Goal: Information Seeking & Learning: Learn about a topic

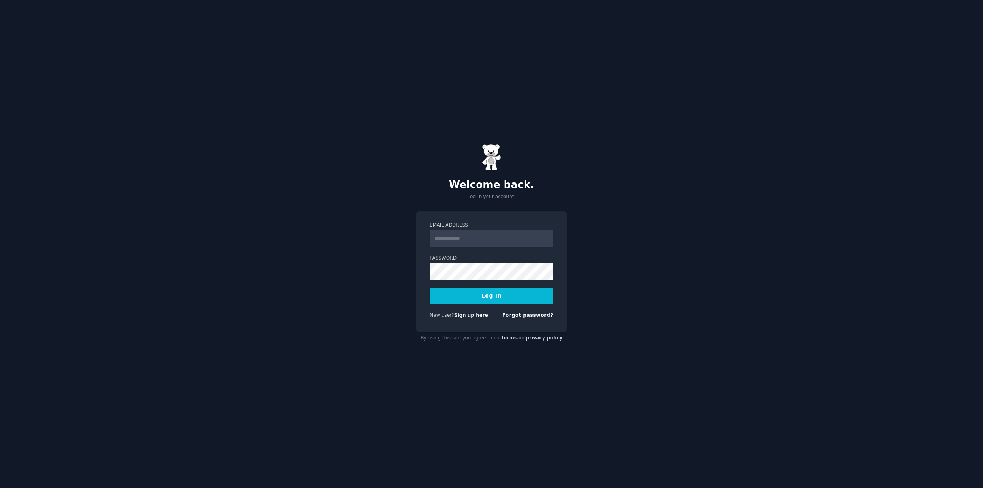
click at [491, 237] on input "Email Address" at bounding box center [492, 238] width 124 height 17
click at [492, 235] on input "Email Address" at bounding box center [492, 238] width 124 height 17
paste input "**********"
type input "**********"
click at [442, 299] on button "Log In" at bounding box center [492, 296] width 124 height 16
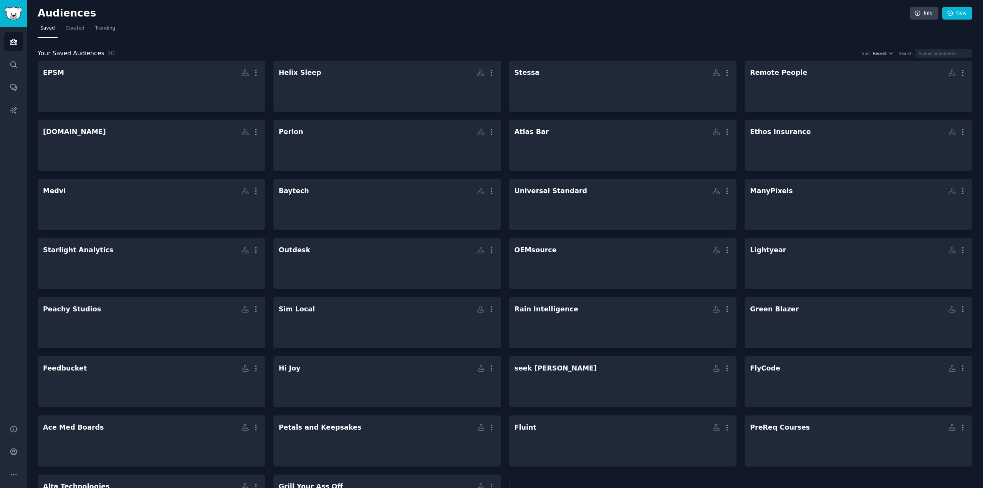
click at [183, 15] on h2 "Audiences" at bounding box center [474, 13] width 872 height 12
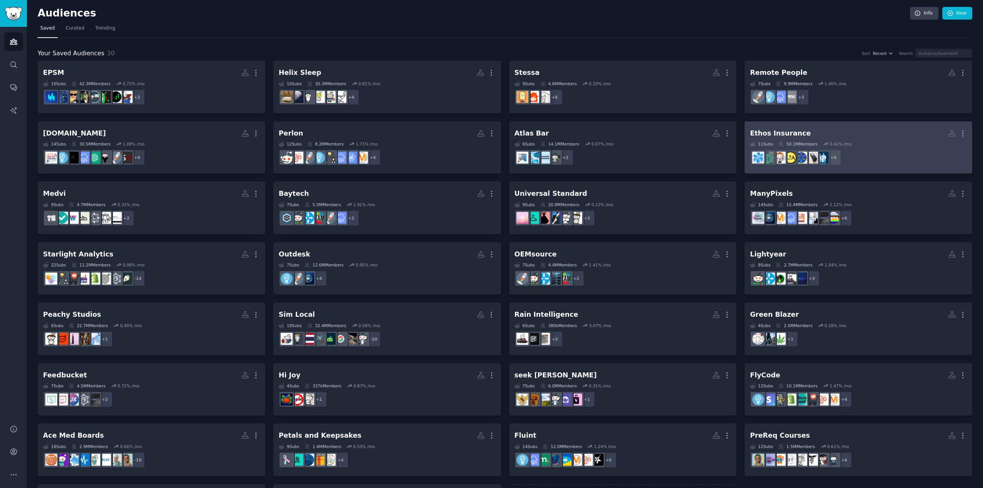
click at [866, 127] on h2 "Ethos Insurance More" at bounding box center [858, 133] width 217 height 13
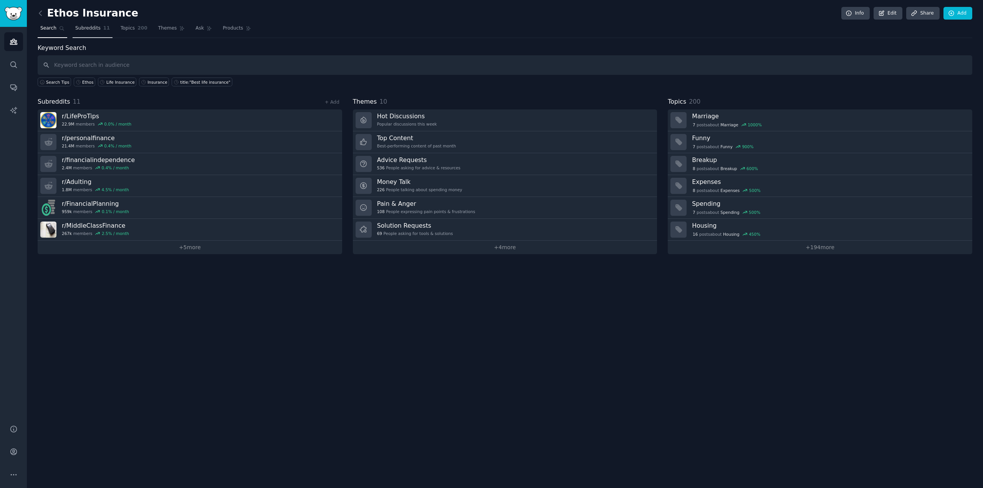
click at [91, 32] on link "Subreddits 11" at bounding box center [93, 30] width 40 height 16
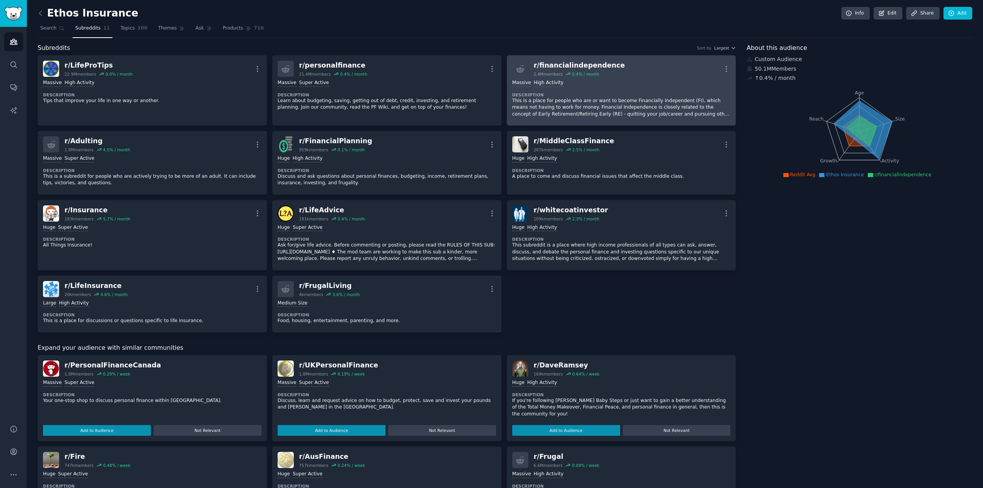
click at [639, 108] on p "This is a place for people who are or want to become Financially Independent (F…" at bounding box center [621, 108] width 218 height 20
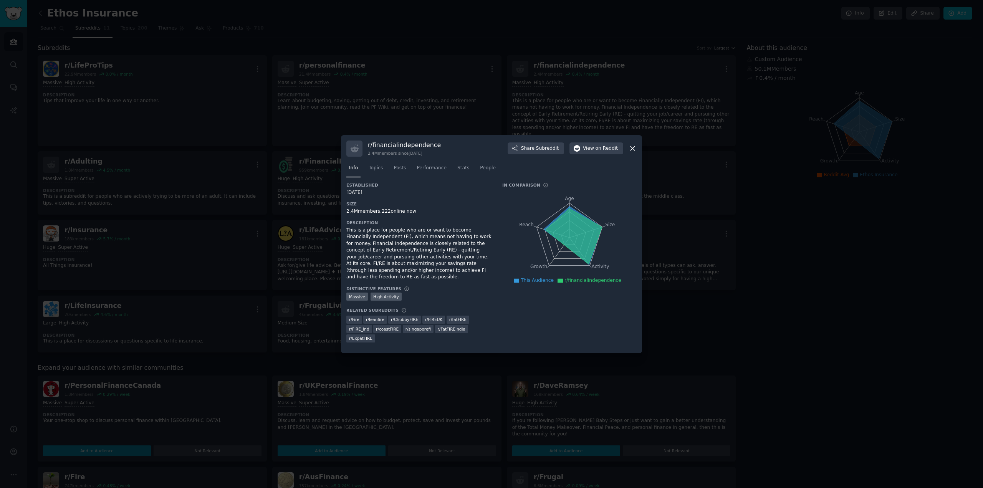
click at [583, 114] on div at bounding box center [491, 244] width 983 height 488
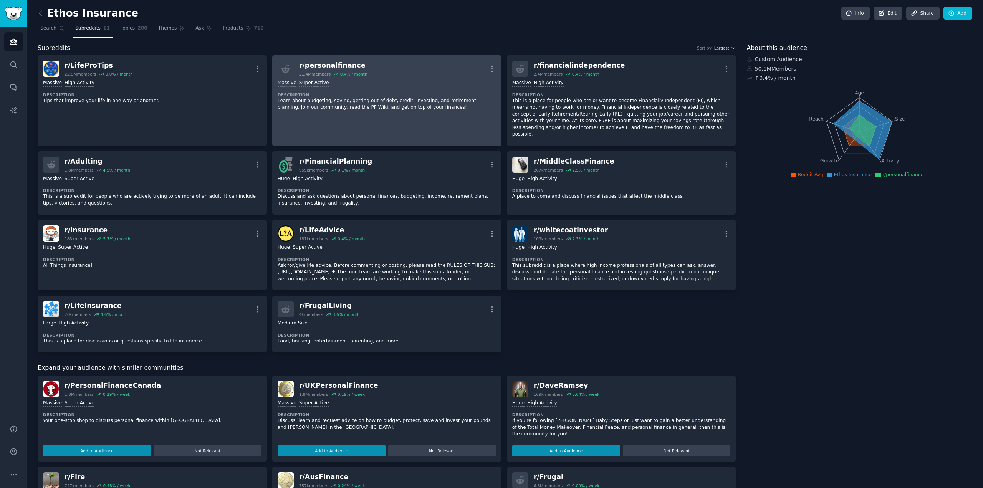
click at [405, 89] on div "Massive Super Active Description Learn about budgeting, saving, getting out of …" at bounding box center [387, 95] width 218 height 37
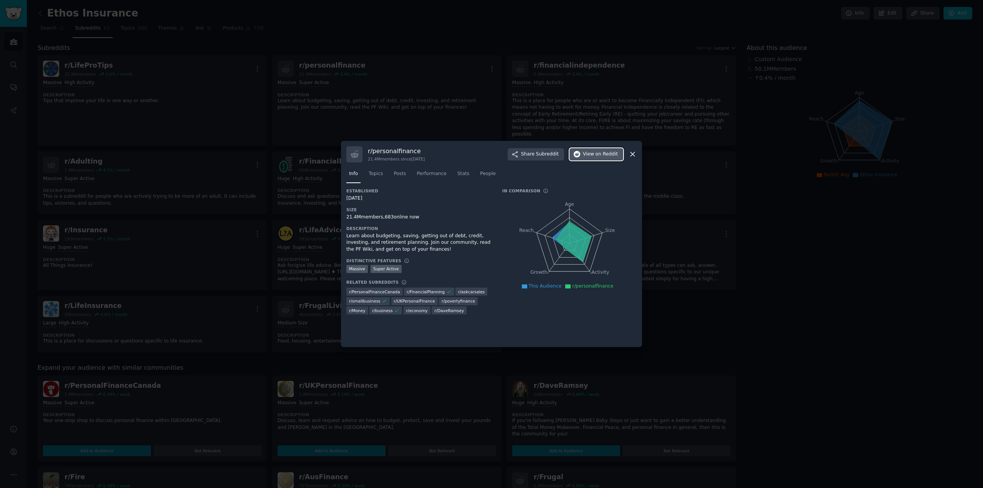
drag, startPoint x: 601, startPoint y: 154, endPoint x: 577, endPoint y: 137, distance: 29.4
click at [419, 105] on div at bounding box center [491, 244] width 983 height 488
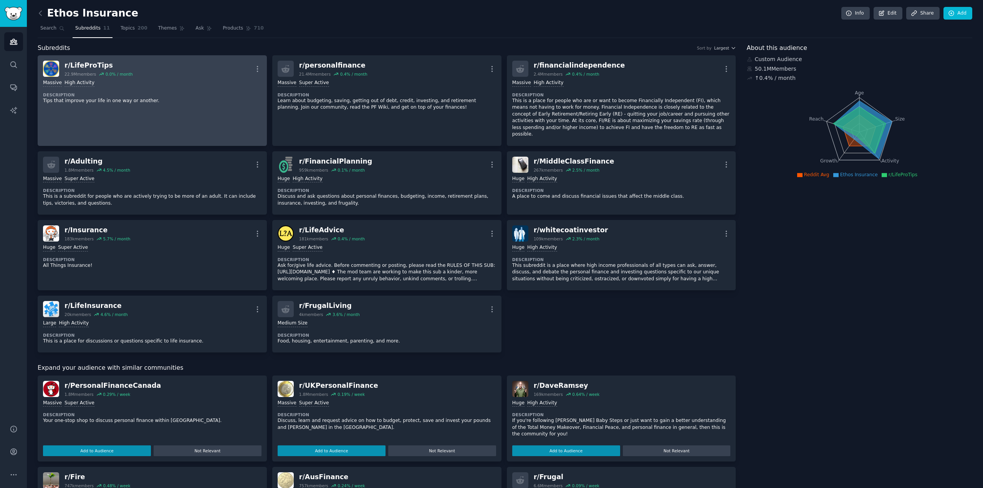
click at [207, 103] on p "Tips that improve your life in one way or another." at bounding box center [152, 101] width 218 height 7
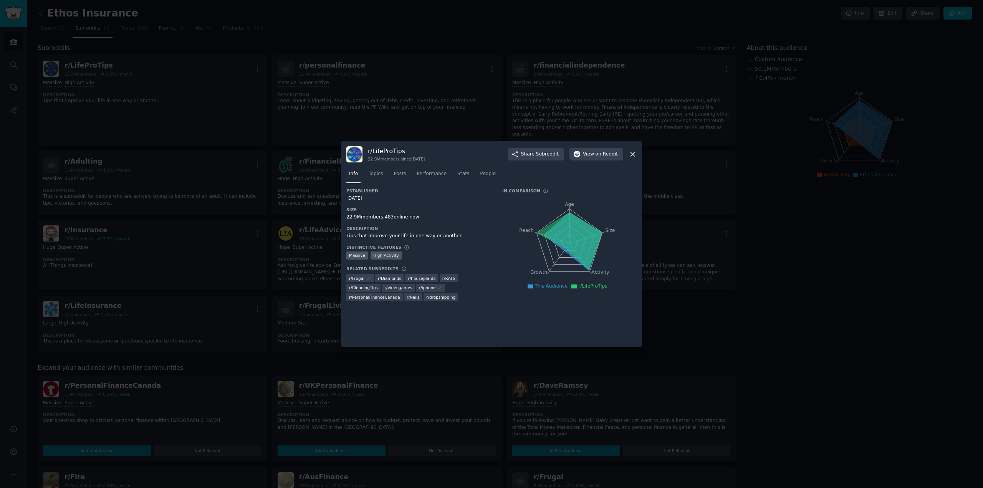
click at [179, 213] on div at bounding box center [491, 244] width 983 height 488
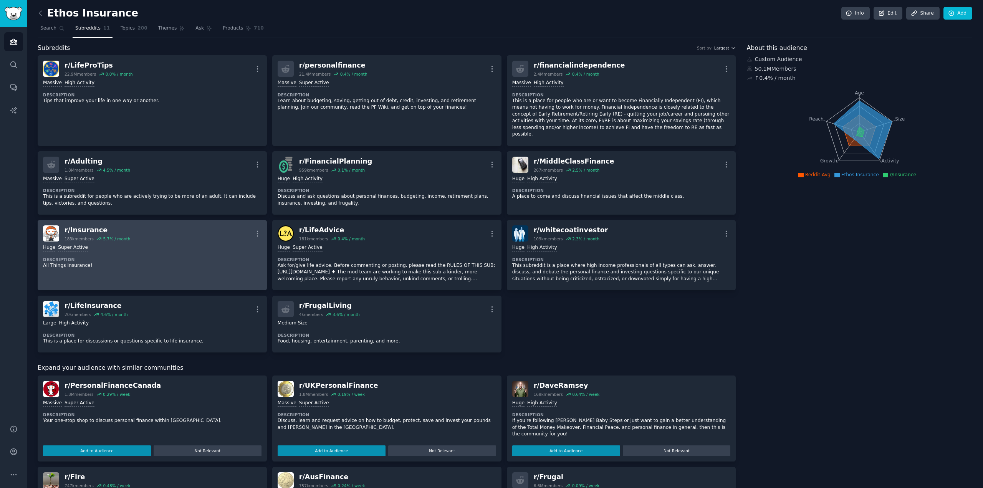
click at [173, 241] on div "Huge Super Active Description All Things Insurance!" at bounding box center [152, 256] width 218 height 30
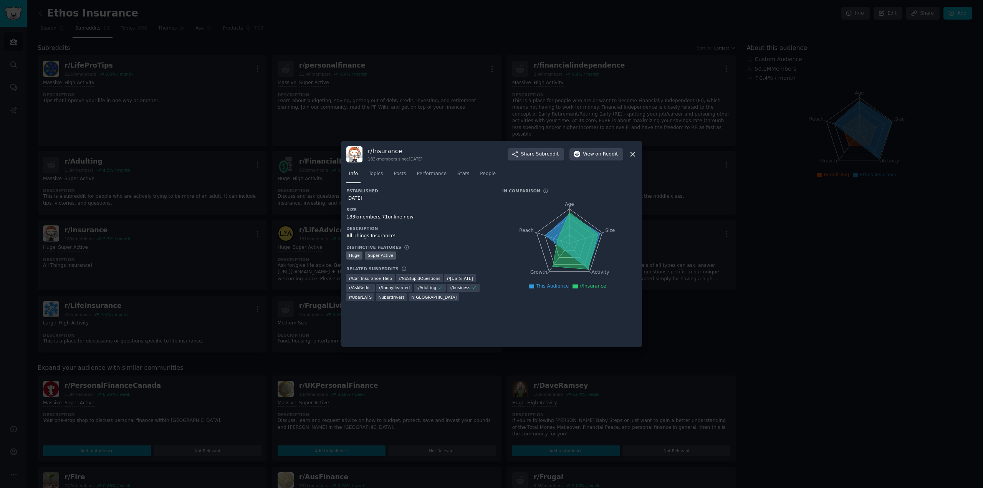
click at [323, 208] on div at bounding box center [491, 244] width 983 height 488
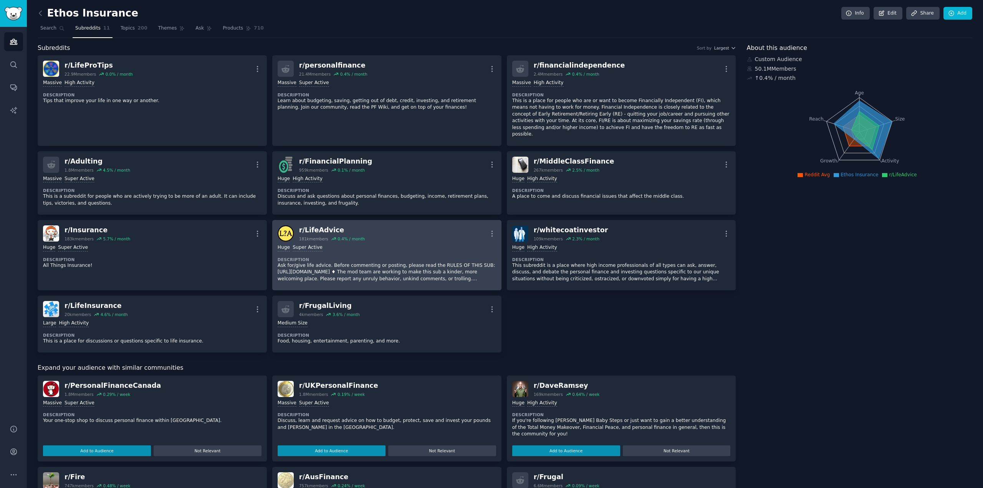
click at [442, 244] on div "100,000 - 1,000,000 members Huge Super Active" at bounding box center [387, 247] width 218 height 7
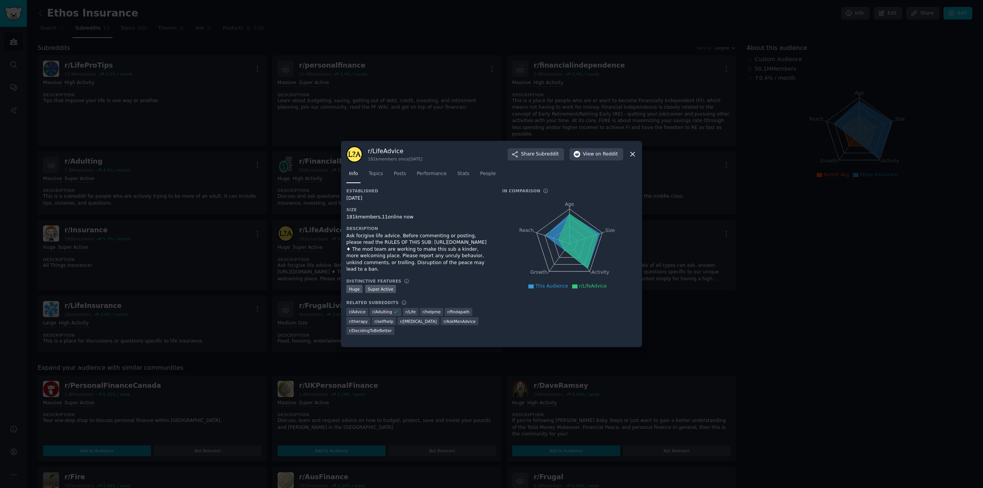
click at [678, 110] on div at bounding box center [491, 244] width 983 height 488
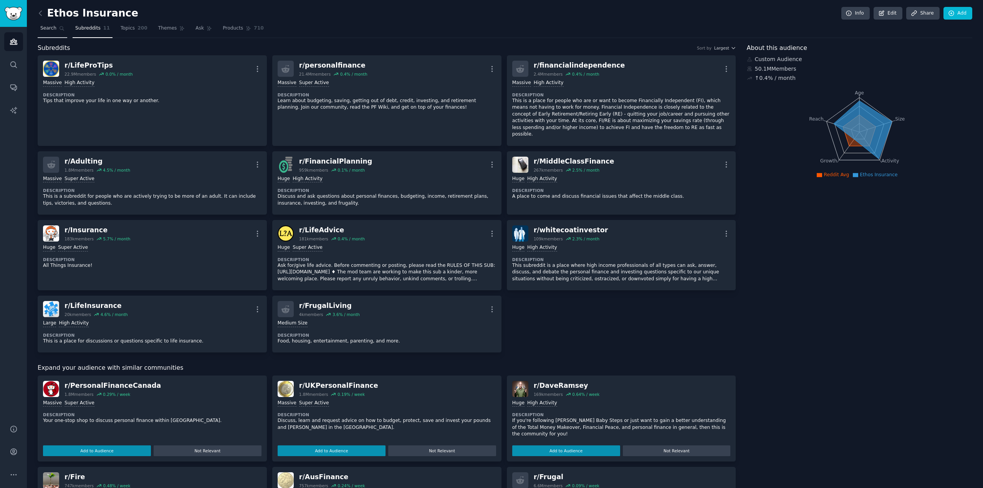
click at [41, 28] on span "Search" at bounding box center [48, 28] width 16 height 7
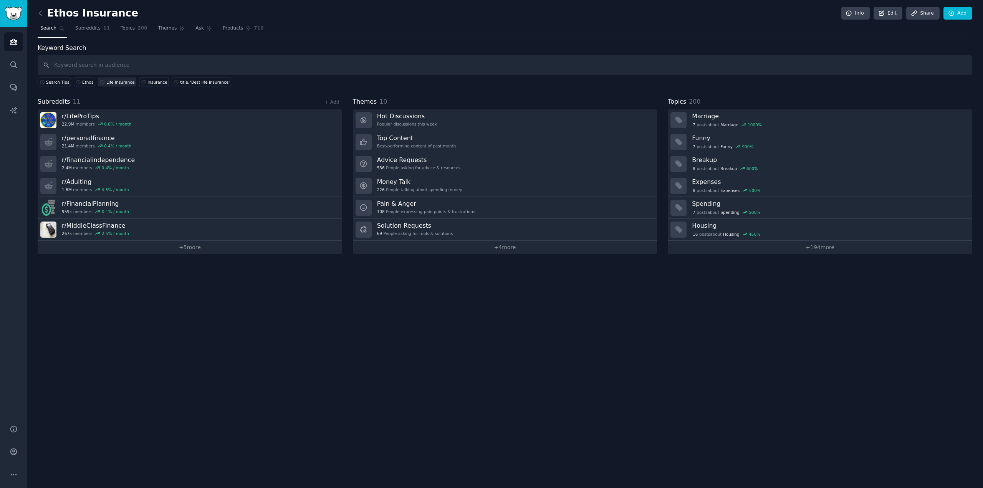
click at [113, 83] on div "Life Insurance" at bounding box center [120, 81] width 28 height 5
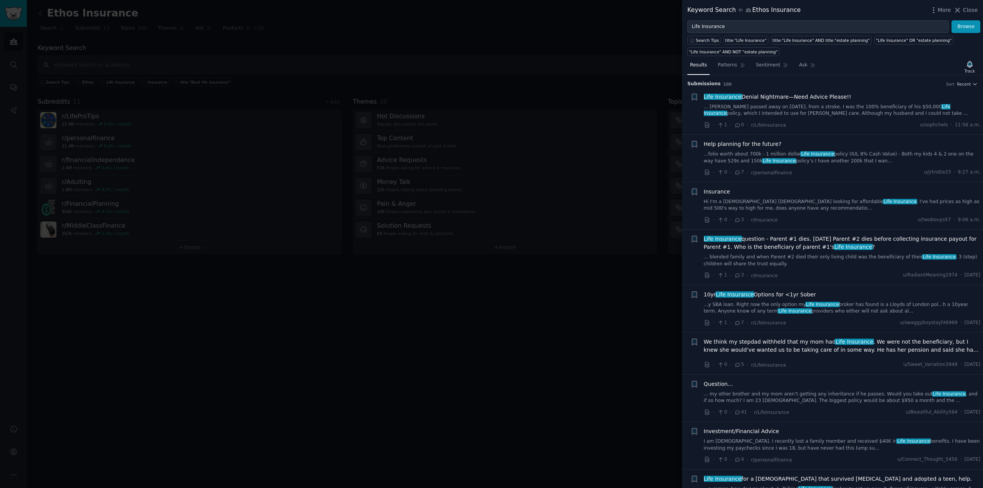
click at [808, 107] on link "... [PERSON_NAME] passed away on [DATE], from a stroke. I was the 100% benefici…" at bounding box center [842, 110] width 277 height 13
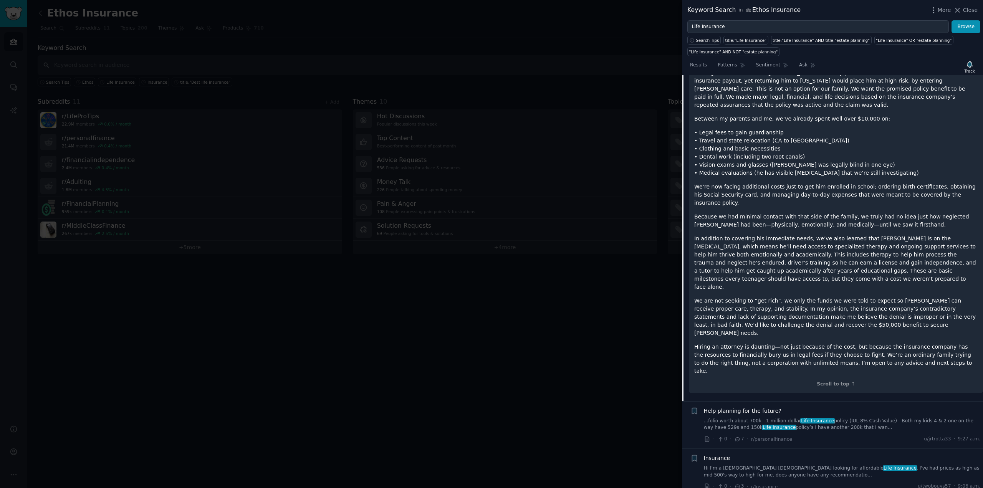
scroll to position [358, 0]
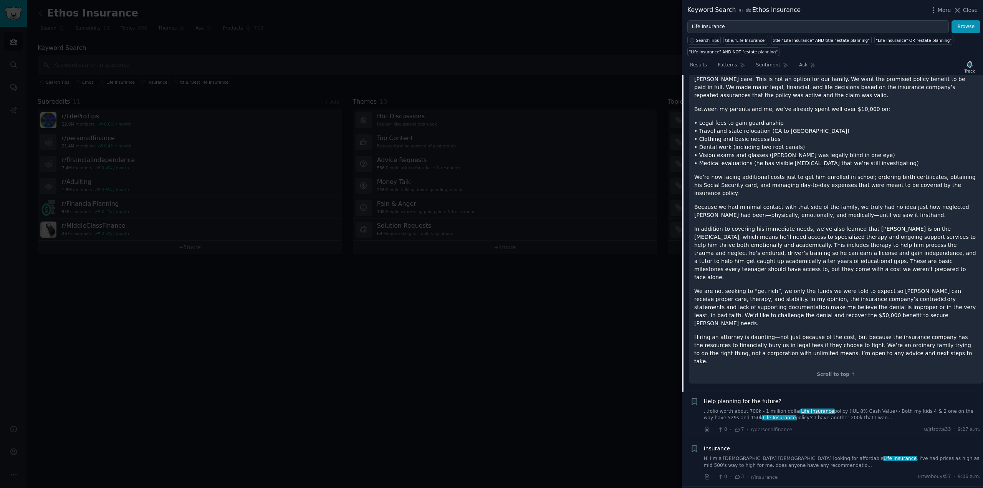
click at [768, 397] on span "Help planning for the future?" at bounding box center [743, 401] width 78 height 8
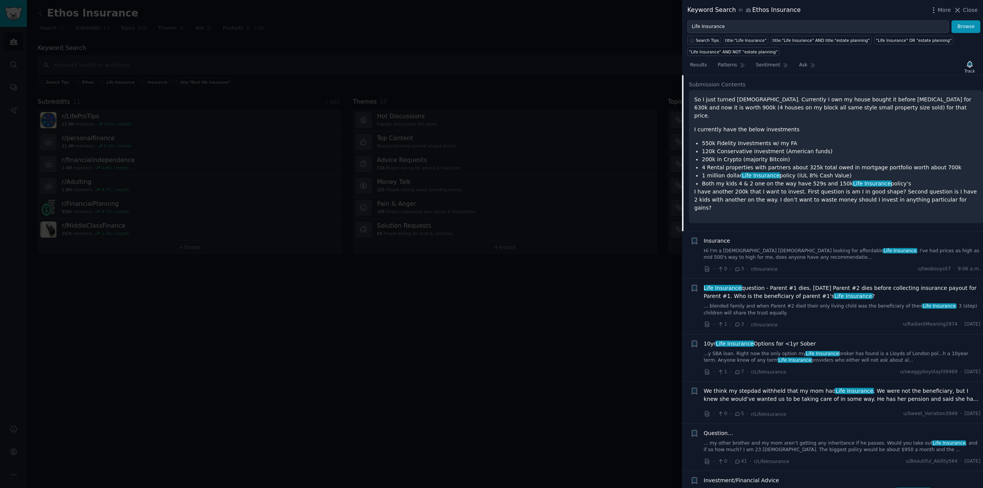
scroll to position [60, 0]
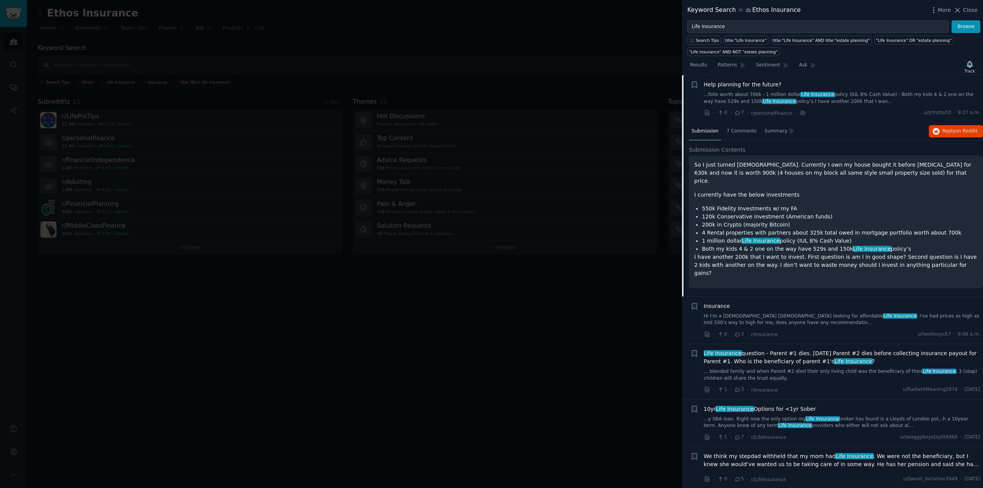
click at [758, 313] on link "Hi I'm a [DEMOGRAPHIC_DATA] [DEMOGRAPHIC_DATA] looking for affordable Life Insu…" at bounding box center [842, 319] width 277 height 13
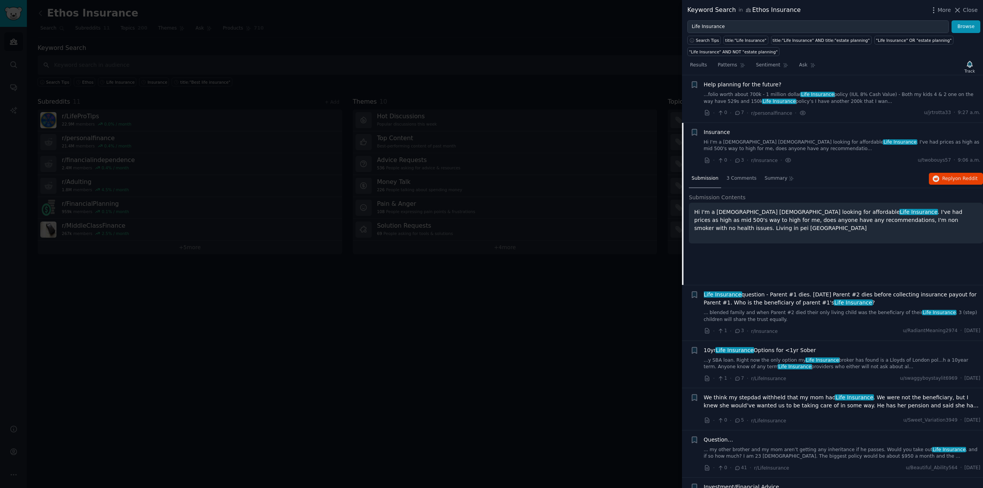
scroll to position [107, 0]
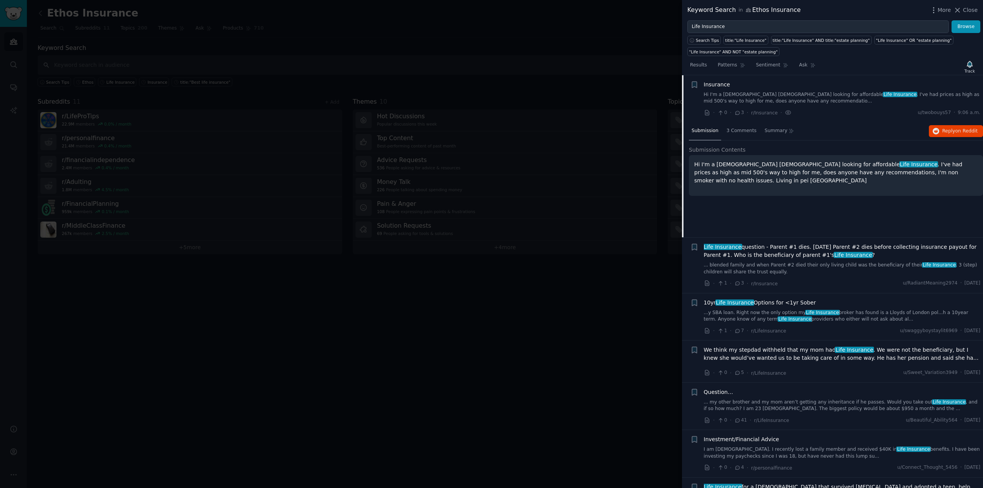
click at [784, 252] on span "Life Insurance question - Parent #1 dies. [DATE] Parent #2 dies before collecti…" at bounding box center [842, 251] width 277 height 16
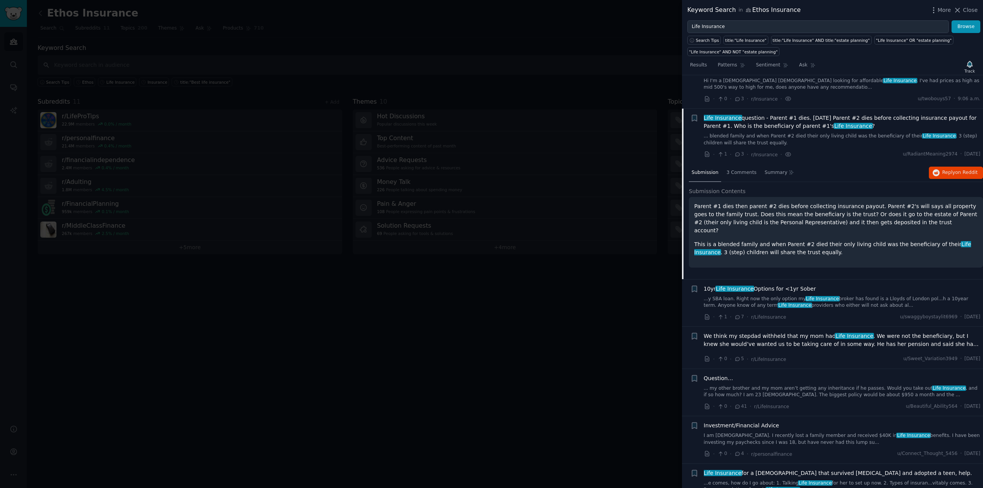
scroll to position [154, 0]
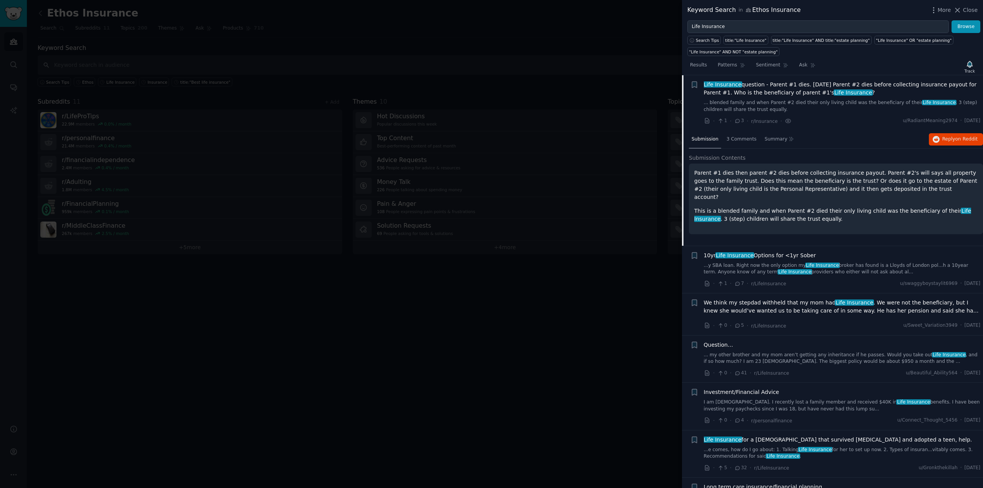
click at [777, 258] on span "10yr Life Insurance Options for <1yr Sober" at bounding box center [760, 255] width 112 height 8
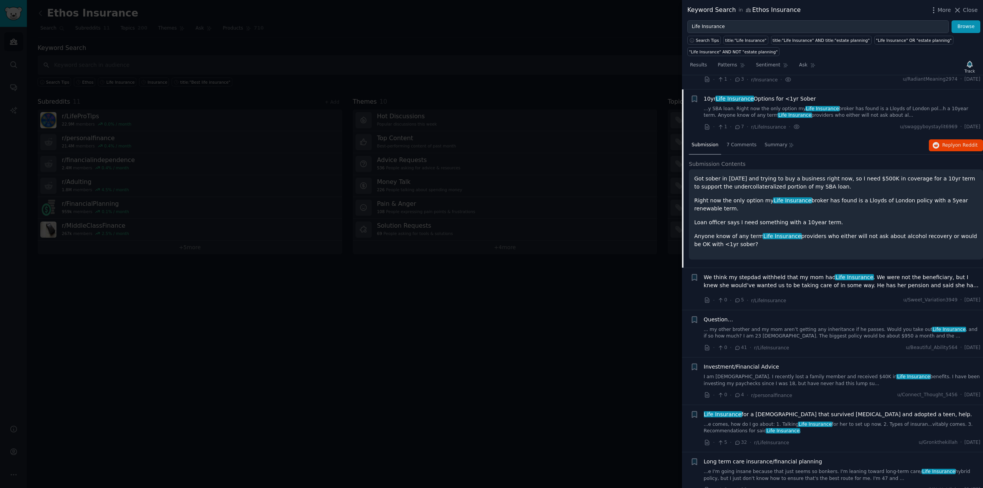
scroll to position [210, 0]
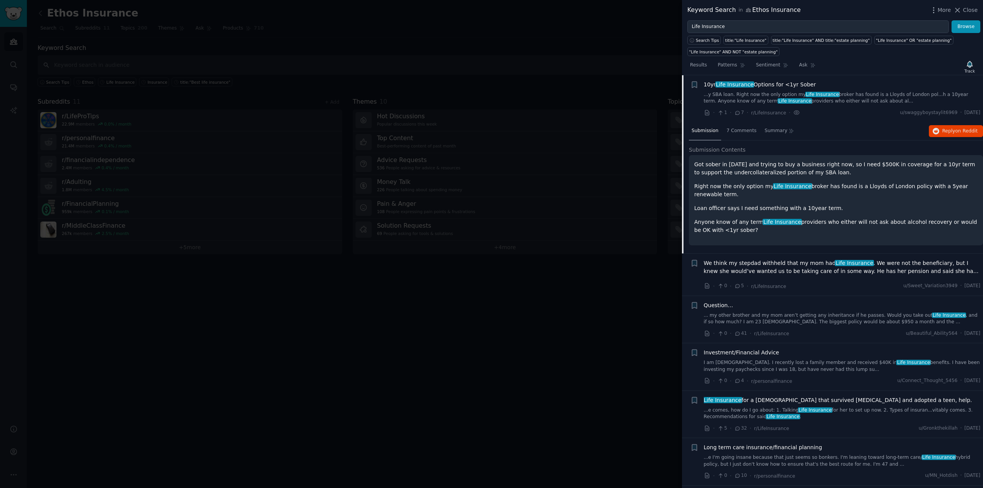
click at [788, 271] on span "We think my stepdad withheld that my mom had Life Insurance . We were not the b…" at bounding box center [842, 267] width 277 height 16
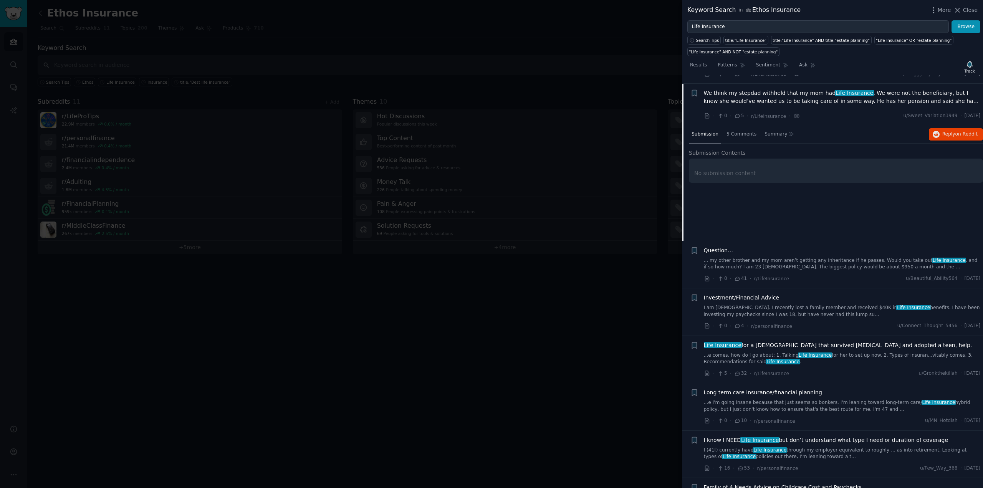
scroll to position [257, 0]
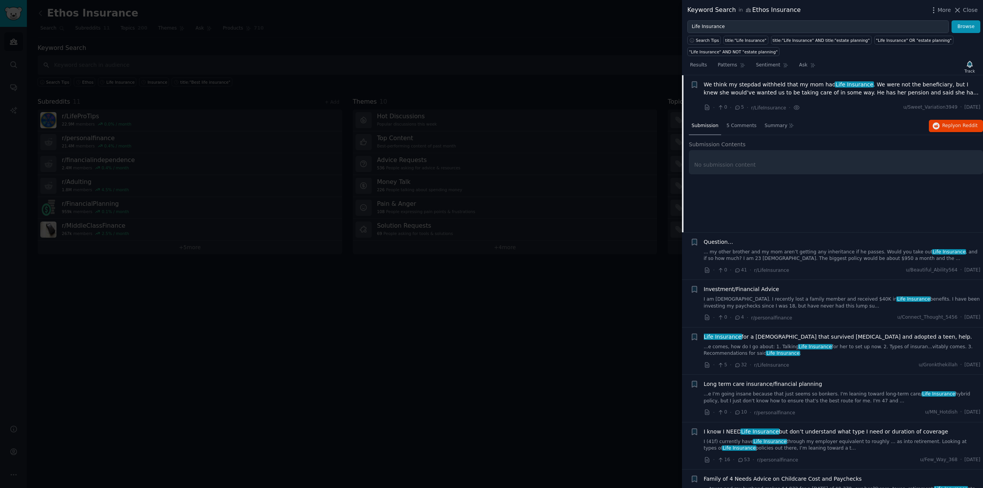
click at [805, 255] on link "... my other brother and my mom aren’t getting any inheritance if he passes. Wo…" at bounding box center [842, 255] width 277 height 13
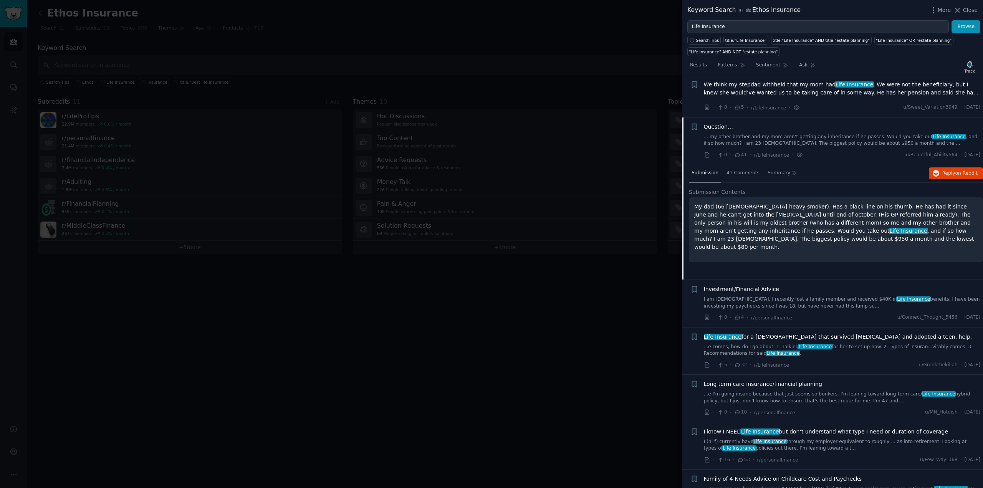
scroll to position [299, 0]
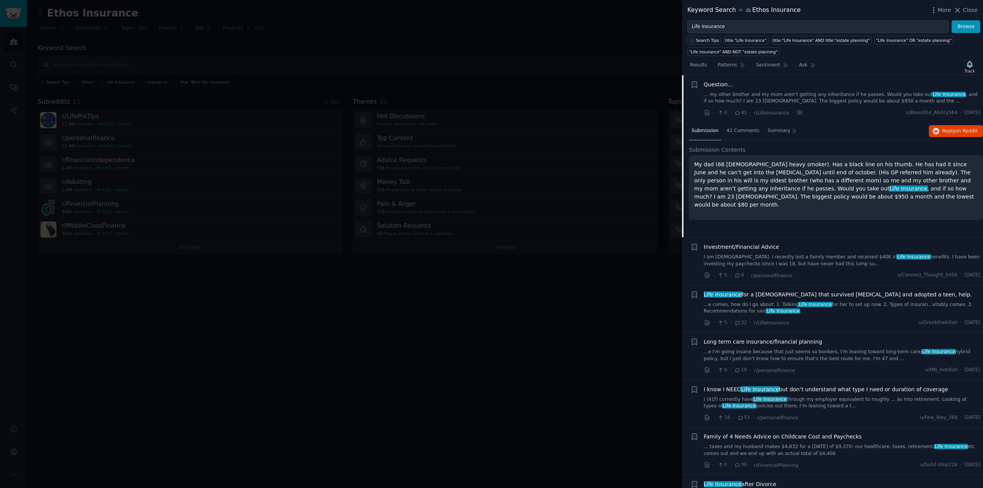
click at [814, 252] on div "Investment/Financial Advice I am [DEMOGRAPHIC_DATA]. I recently lost a family m…" at bounding box center [842, 255] width 277 height 24
click at [774, 253] on div "Investment/Financial Advice I am [DEMOGRAPHIC_DATA]. I recently lost a family m…" at bounding box center [842, 255] width 277 height 24
click at [783, 248] on div "Investment/Financial Advice" at bounding box center [842, 247] width 277 height 8
click at [780, 257] on link "I am [DEMOGRAPHIC_DATA]. I recently lost a family member and received $40K in L…" at bounding box center [842, 260] width 277 height 13
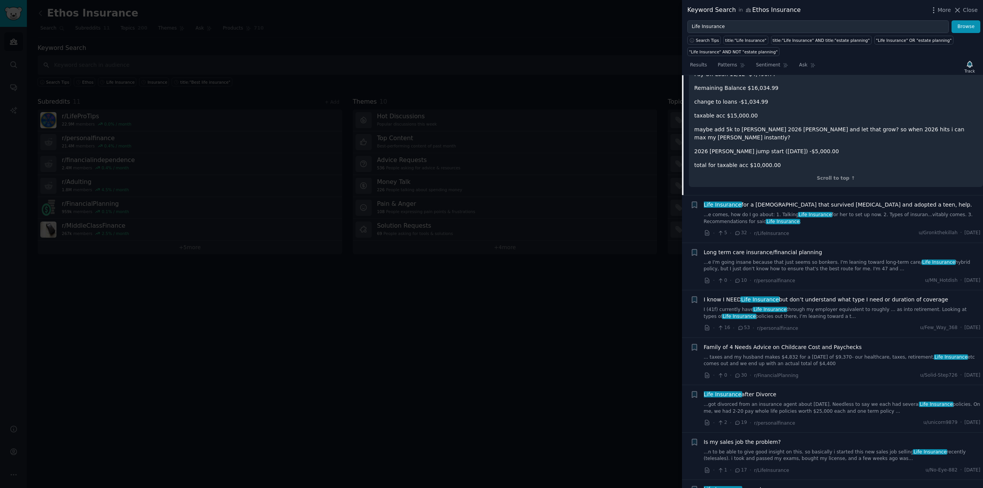
click at [800, 201] on span "Life Insurance for a [DEMOGRAPHIC_DATA] that survived [MEDICAL_DATA] and adopte…" at bounding box center [838, 205] width 268 height 8
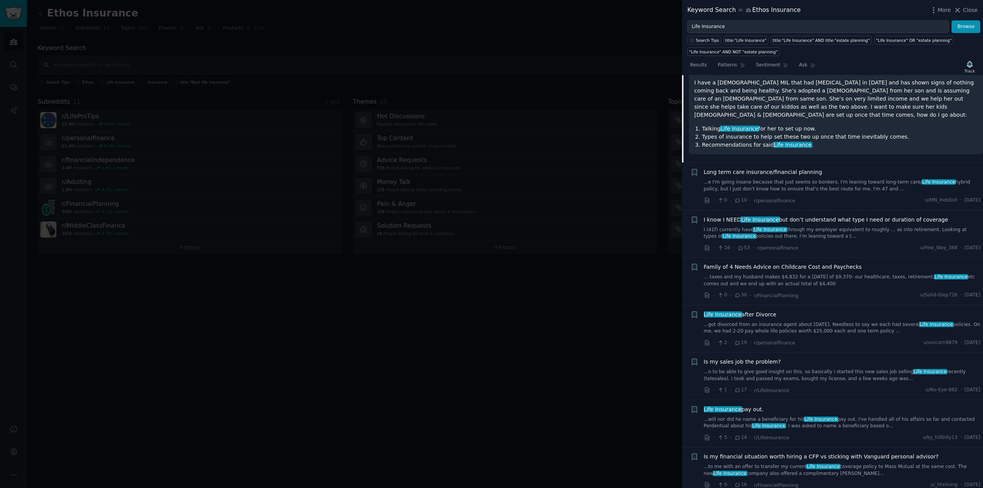
scroll to position [394, 0]
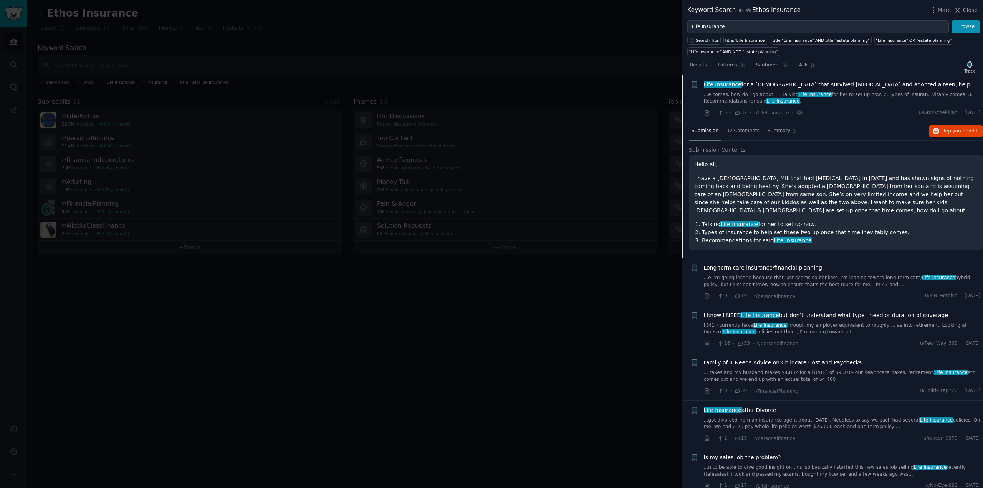
click at [767, 264] on span "Long term care insurance/financial planning" at bounding box center [763, 268] width 118 height 8
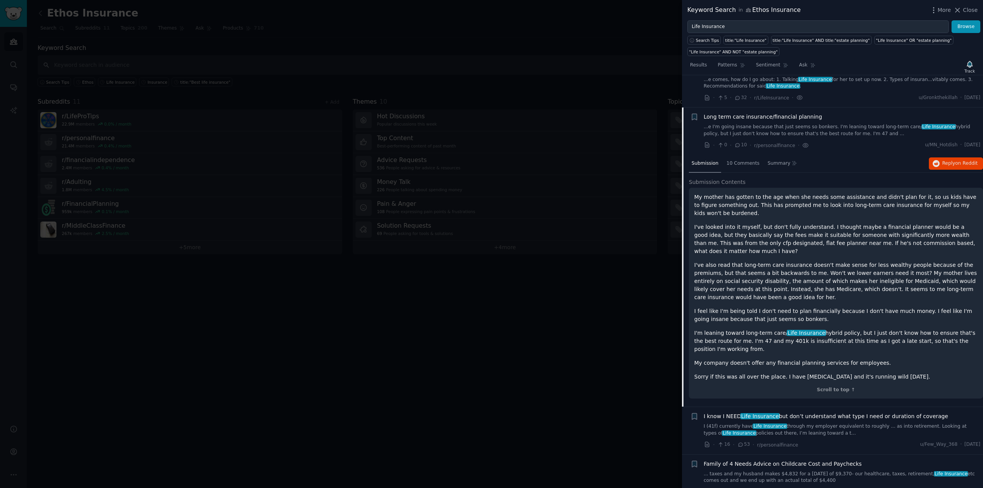
scroll to position [442, 0]
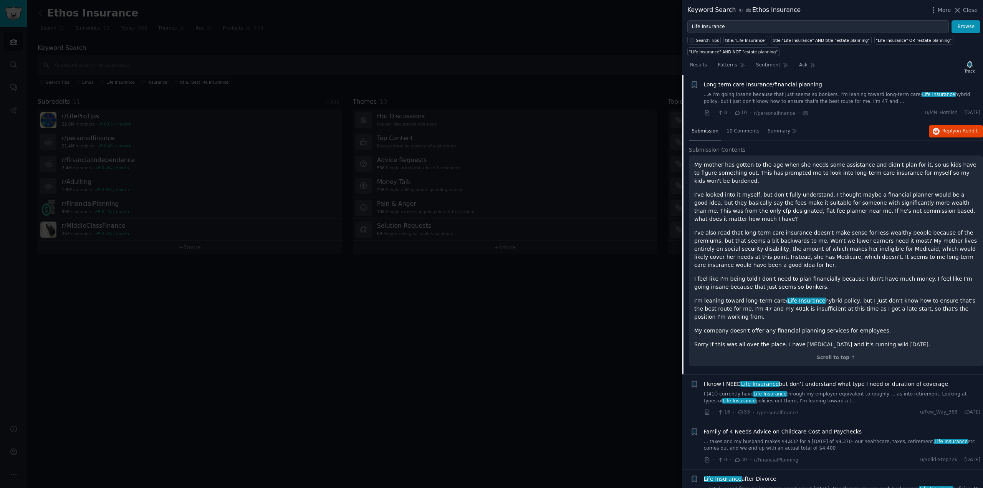
click at [807, 380] on span "I know I NEED Life Insurance but don’t understand what type I need or duration …" at bounding box center [826, 384] width 245 height 8
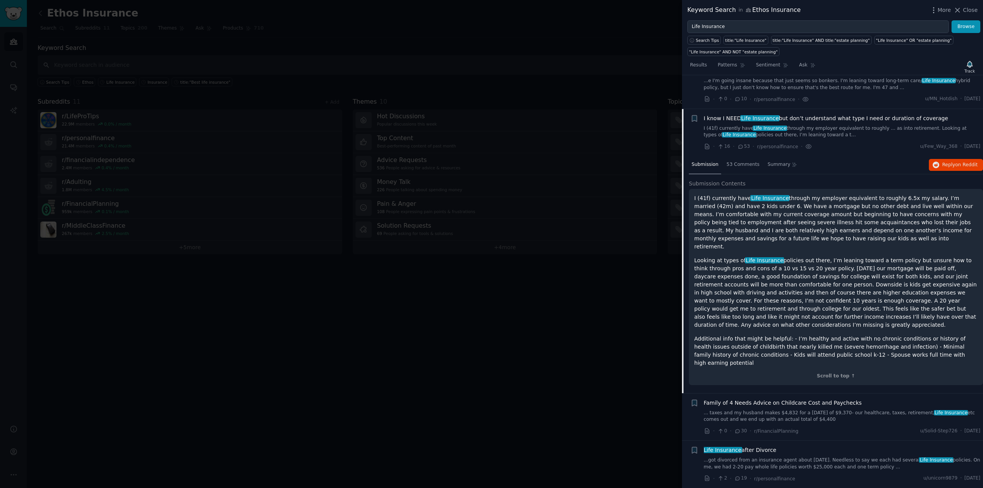
scroll to position [489, 0]
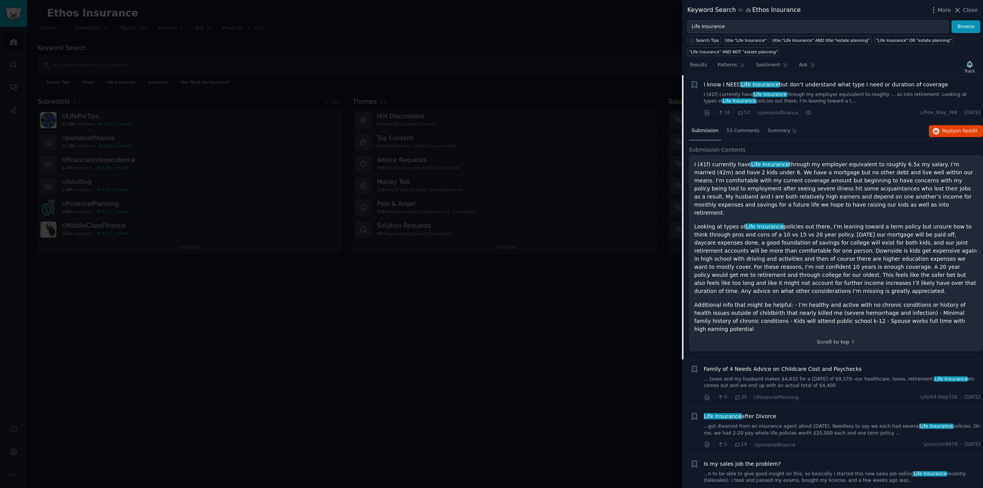
click at [799, 376] on link "... taxes and my husband makes $4,832 for a [DATE] of $9,370- our healthcare, t…" at bounding box center [842, 382] width 277 height 13
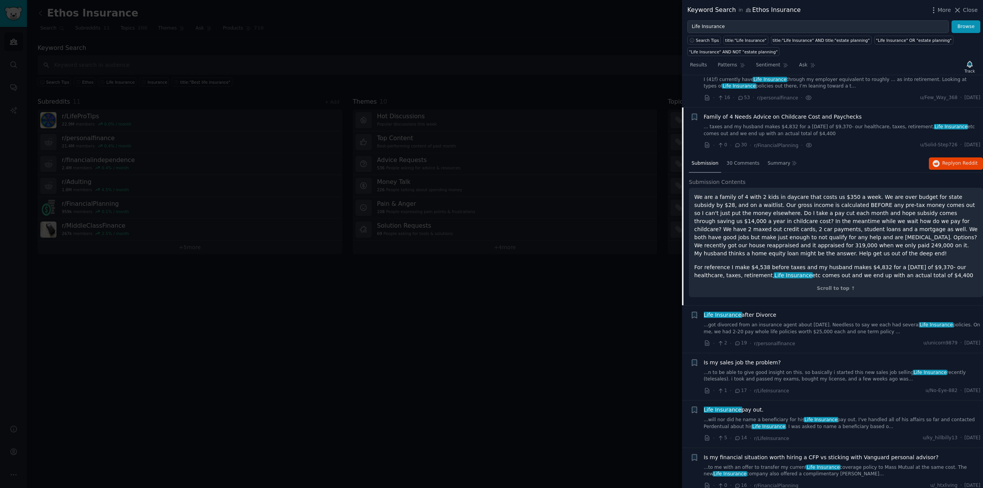
scroll to position [536, 0]
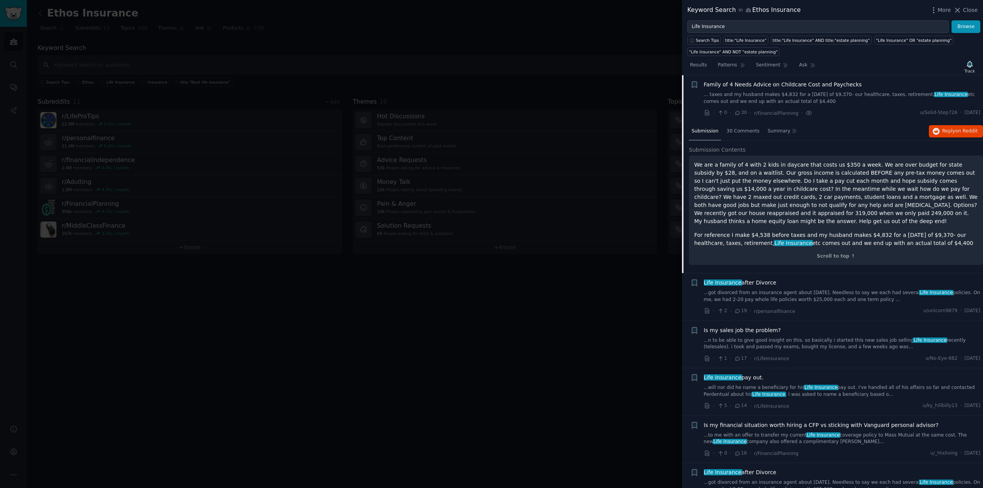
click at [799, 289] on link "...got divorced from an insurance agent about [DATE]. Needless to say we each h…" at bounding box center [842, 295] width 277 height 13
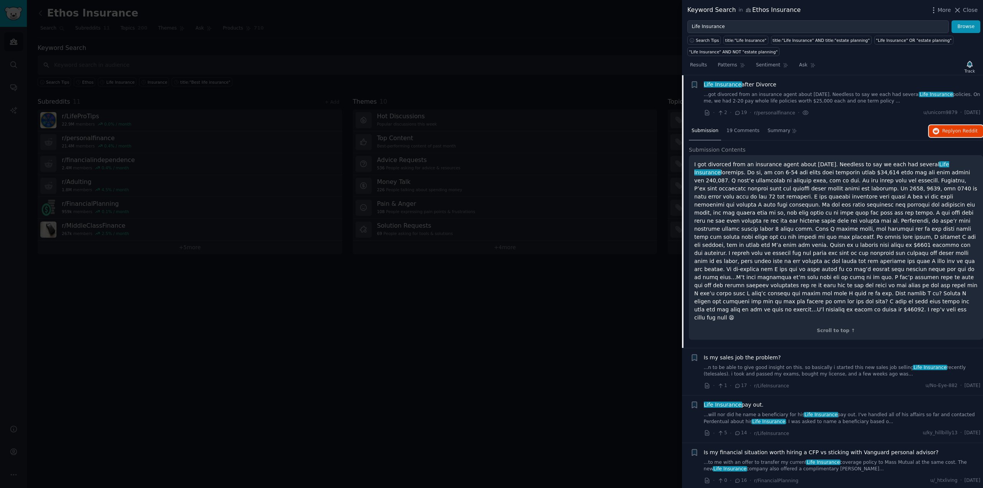
scroll to position [622, 0]
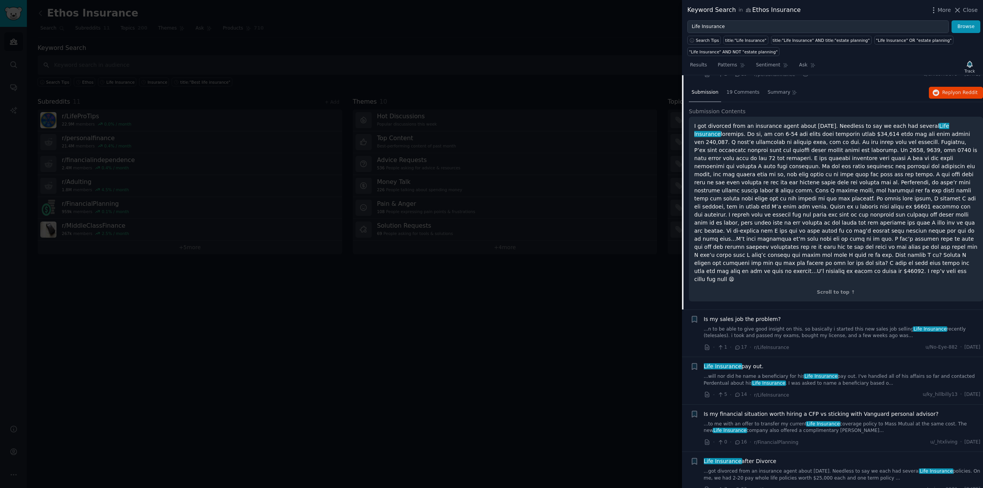
click at [763, 315] on span "Is my sales job the problem?" at bounding box center [742, 319] width 77 height 8
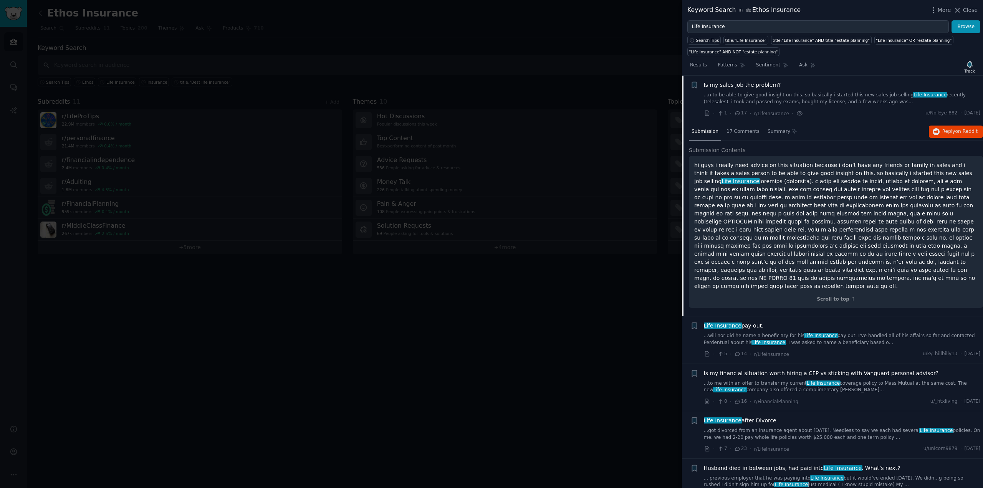
scroll to position [631, 0]
click at [753, 321] on span "Life Insurance pay out." at bounding box center [734, 325] width 60 height 8
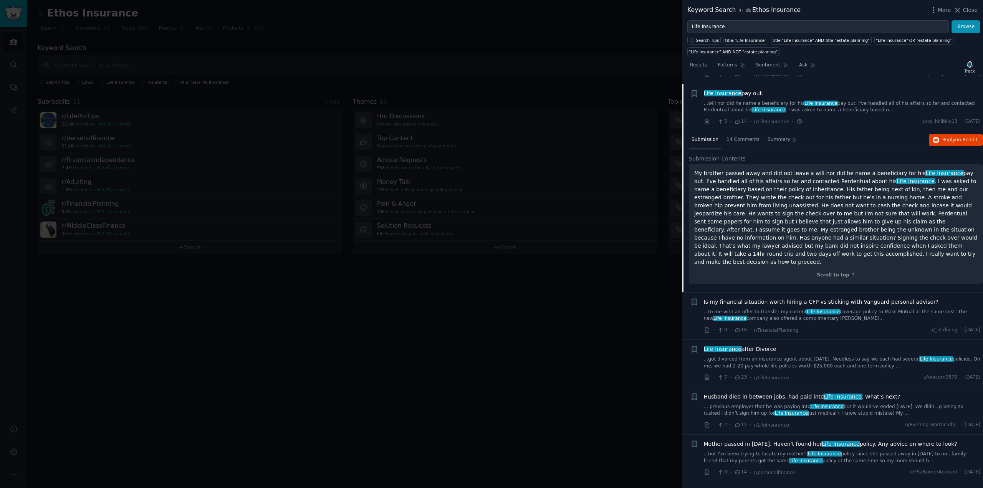
scroll to position [679, 0]
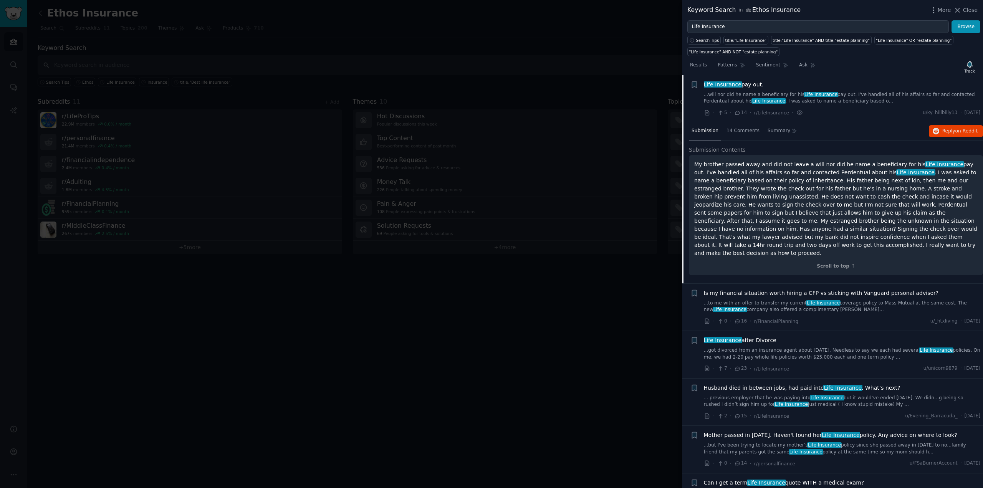
click at [774, 289] on span "Is my financial situation worth hiring a CFP vs sticking with Vanguard personal…" at bounding box center [821, 293] width 235 height 8
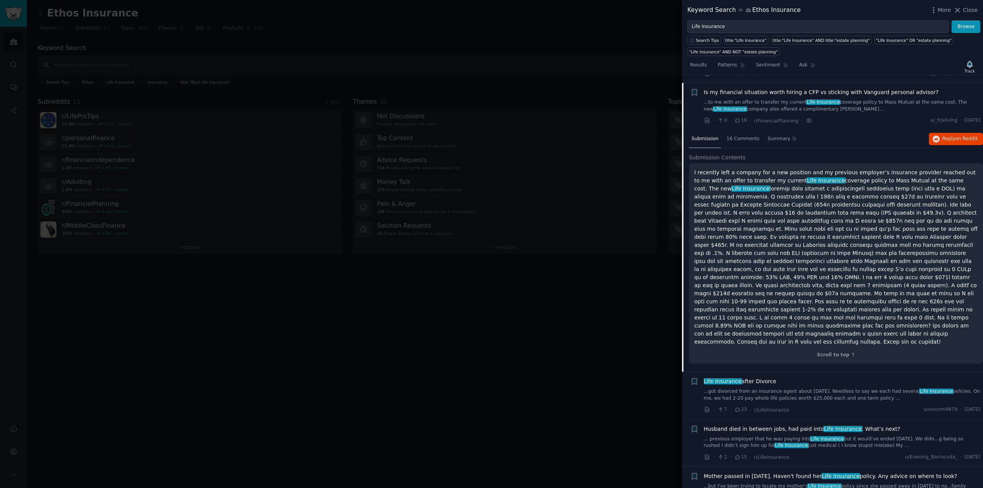
scroll to position [726, 0]
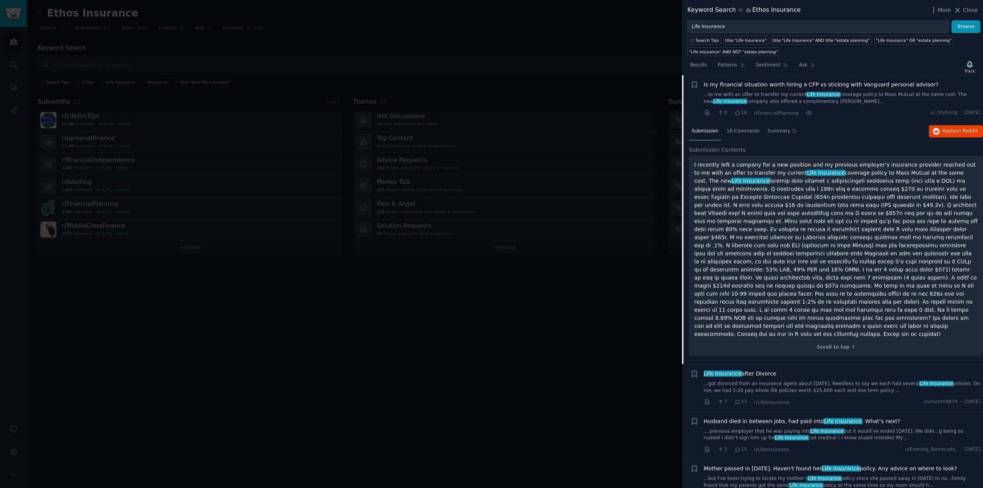
click at [795, 370] on div "Life Insurance after Divorce" at bounding box center [842, 374] width 277 height 8
click at [781, 370] on div "Life Insurance after Divorce" at bounding box center [842, 374] width 277 height 8
click at [771, 370] on div "Life Insurance after Divorce" at bounding box center [842, 374] width 277 height 8
click at [764, 370] on span "Life Insurance after Divorce" at bounding box center [740, 374] width 73 height 8
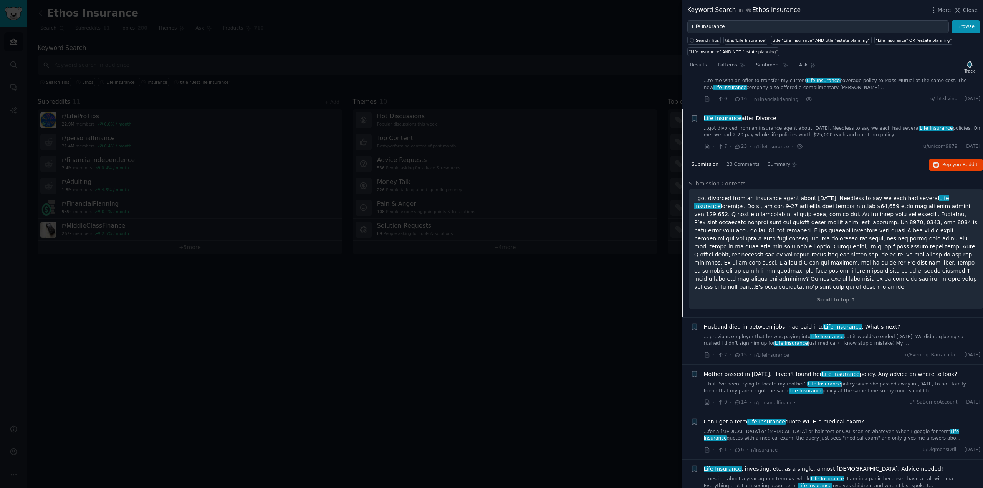
scroll to position [774, 0]
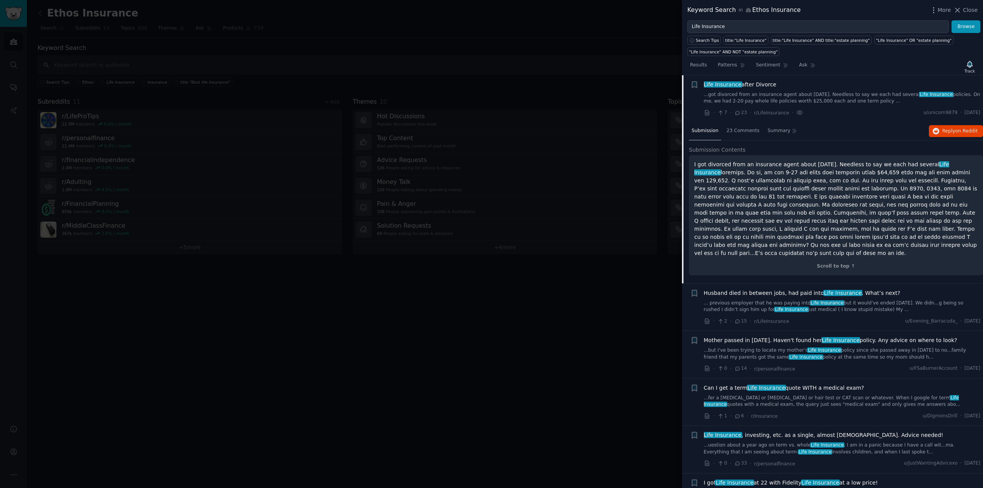
click at [793, 289] on span "Husband died in between jobs, had paid into Life Insurance . What’s next?" at bounding box center [802, 293] width 197 height 8
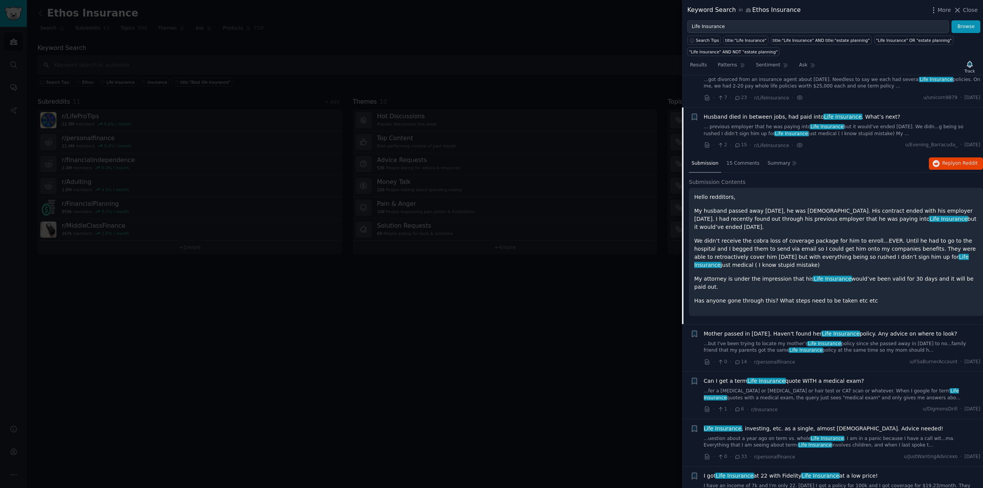
scroll to position [821, 0]
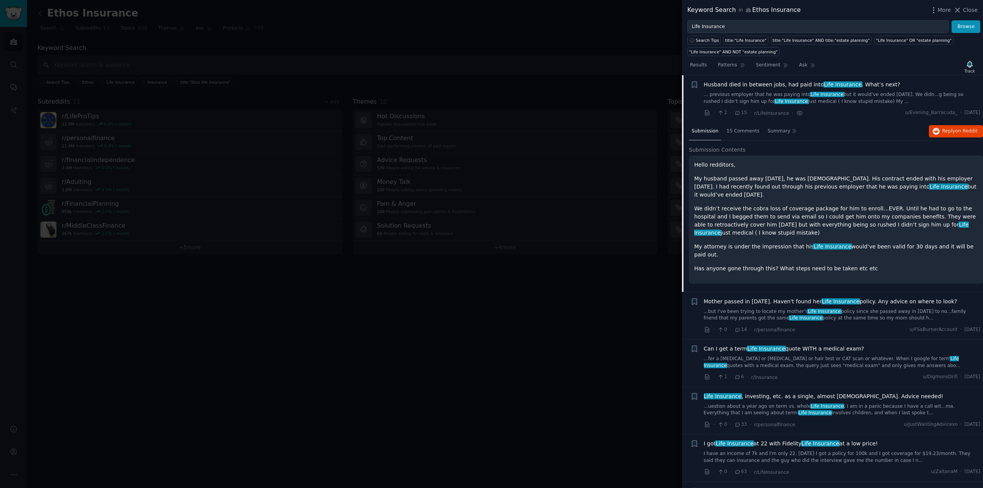
click at [787, 298] on span "Mother passed in [DATE]. Haven't found her Life Insurance policy. Any advice on…" at bounding box center [830, 302] width 253 height 8
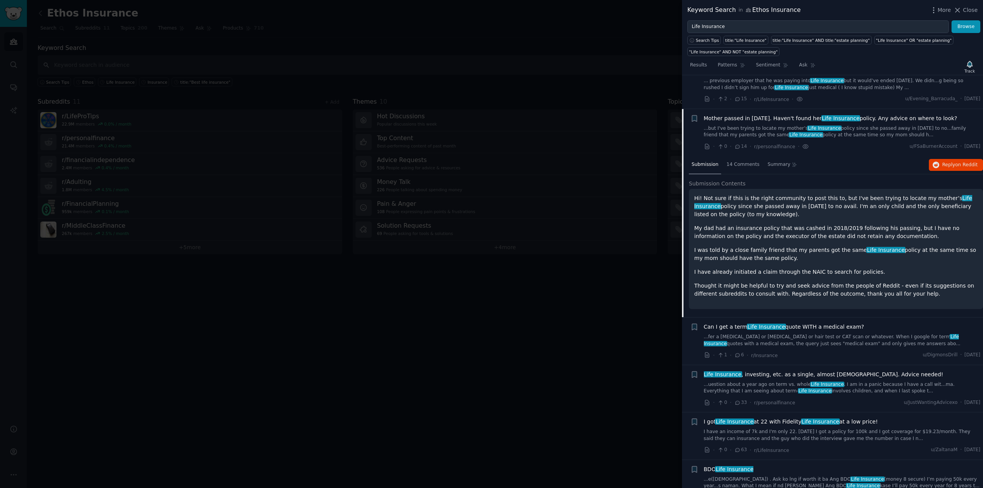
scroll to position [868, 0]
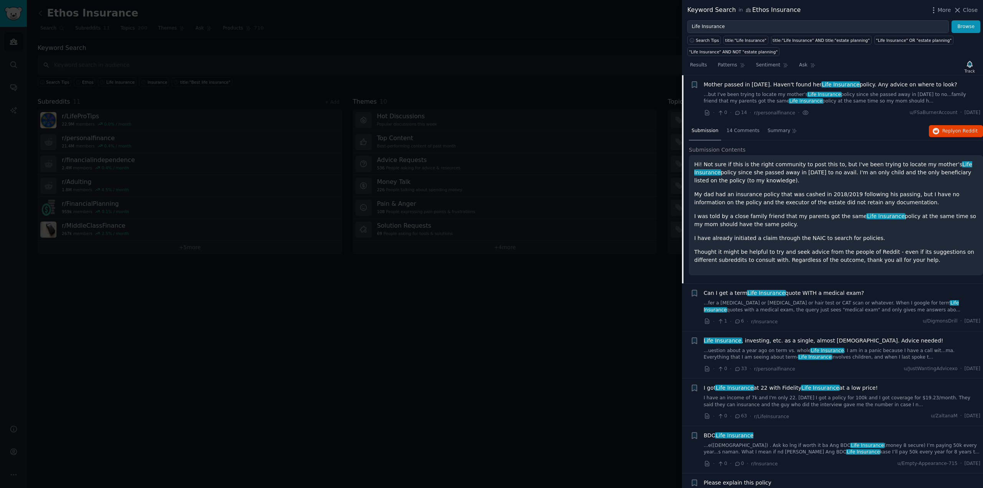
click at [789, 294] on span "Can I get a term Life Insurance quote WITH a medical exam?" at bounding box center [784, 293] width 160 height 8
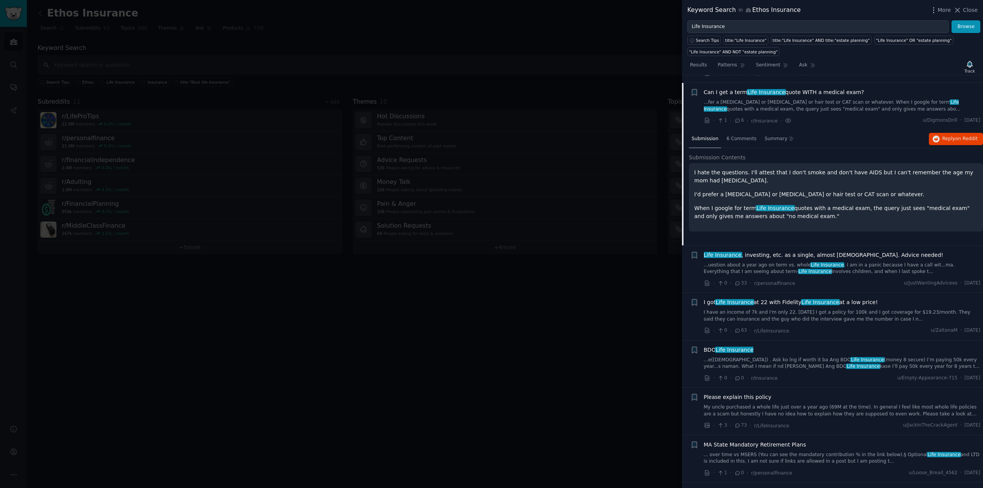
scroll to position [916, 0]
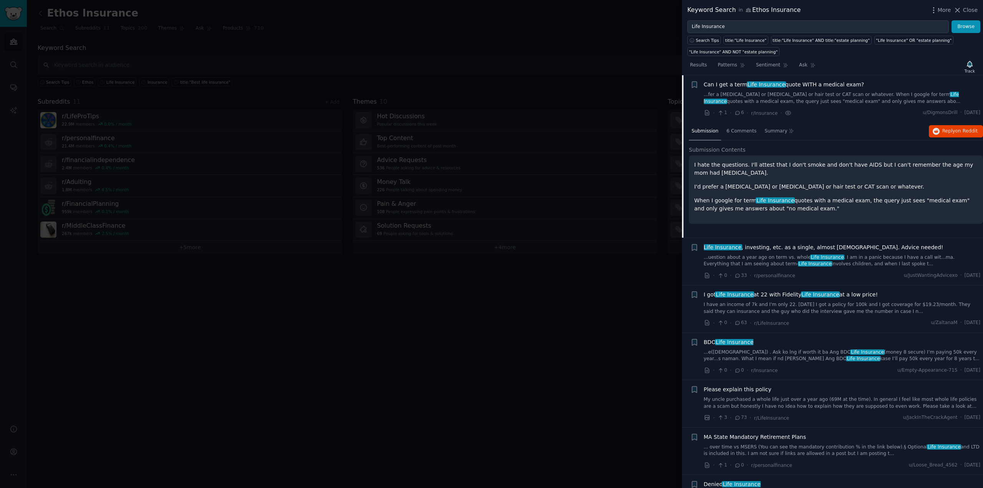
click at [786, 248] on span "Life Insurance , investing, etc. as a single, almost [DEMOGRAPHIC_DATA]. Advice…" at bounding box center [824, 247] width 240 height 8
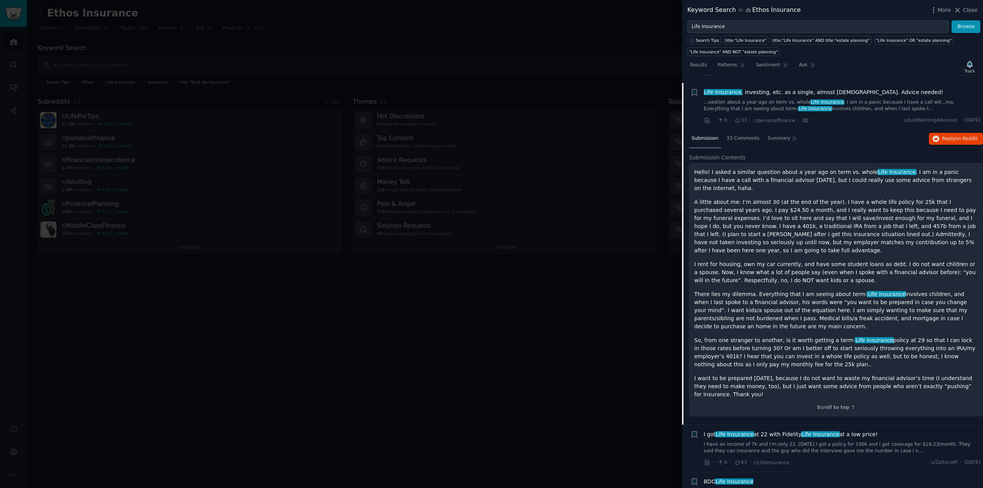
scroll to position [963, 0]
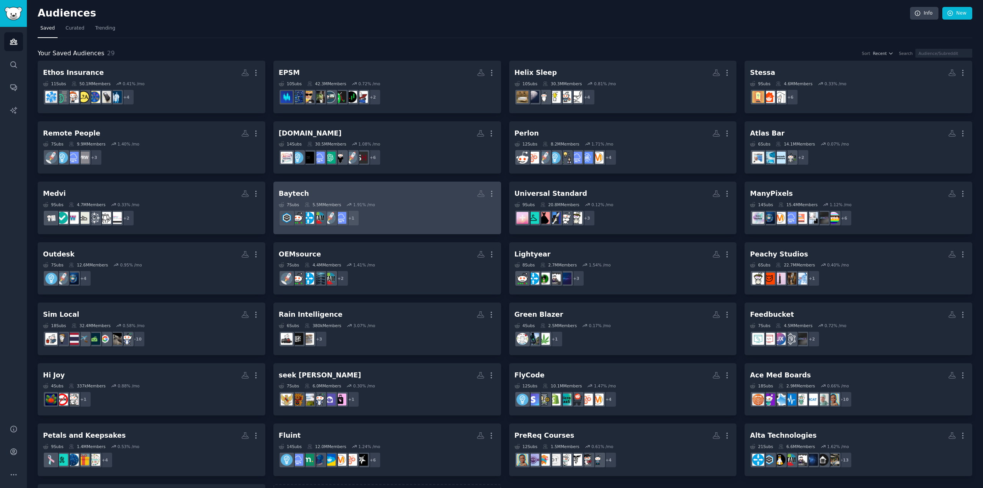
click at [364, 199] on h2 "Baytech More" at bounding box center [387, 193] width 217 height 13
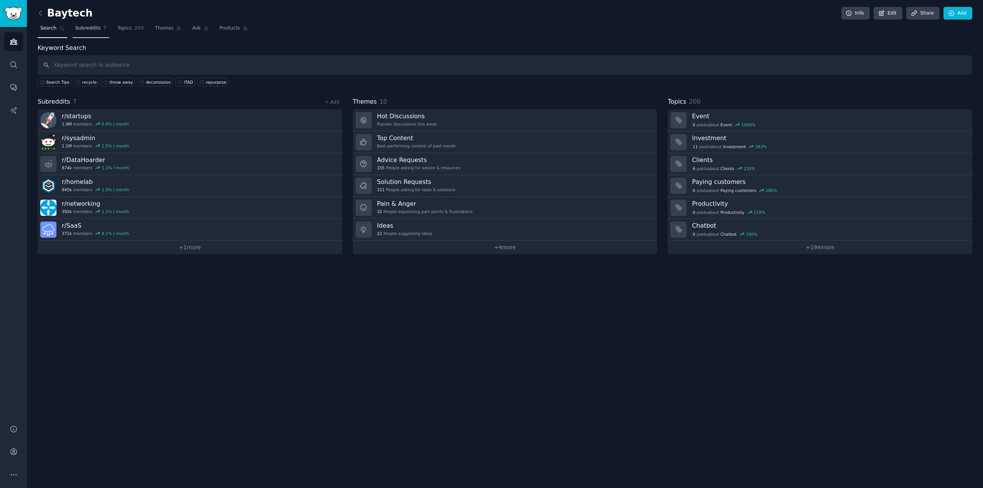
click at [81, 23] on link "Subreddits 7" at bounding box center [91, 30] width 36 height 16
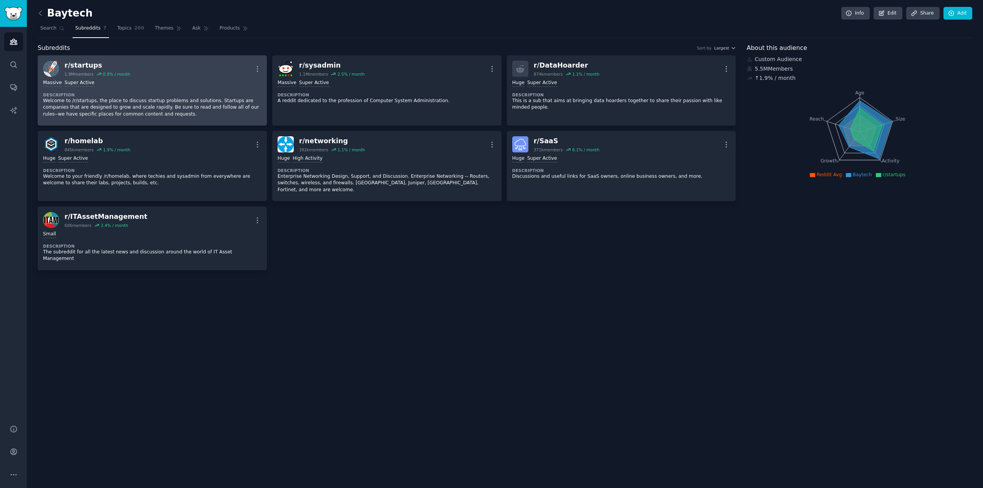
click at [198, 85] on div "Massive Super Active" at bounding box center [152, 82] width 218 height 7
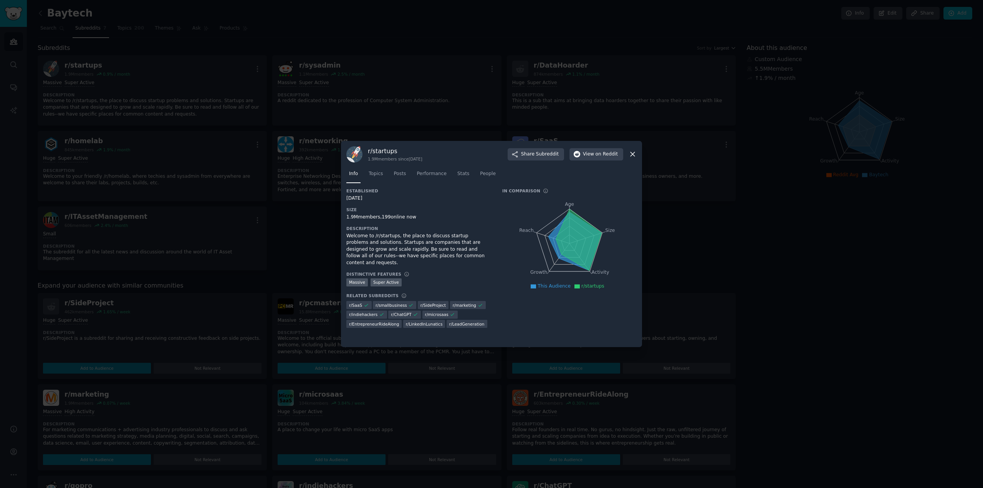
click at [465, 105] on div at bounding box center [491, 244] width 983 height 488
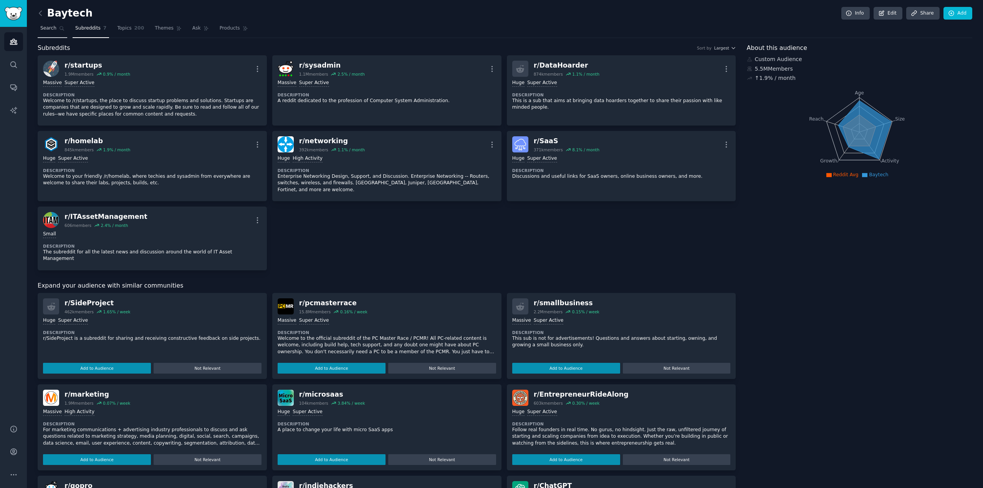
click at [50, 32] on link "Search" at bounding box center [53, 30] width 30 height 16
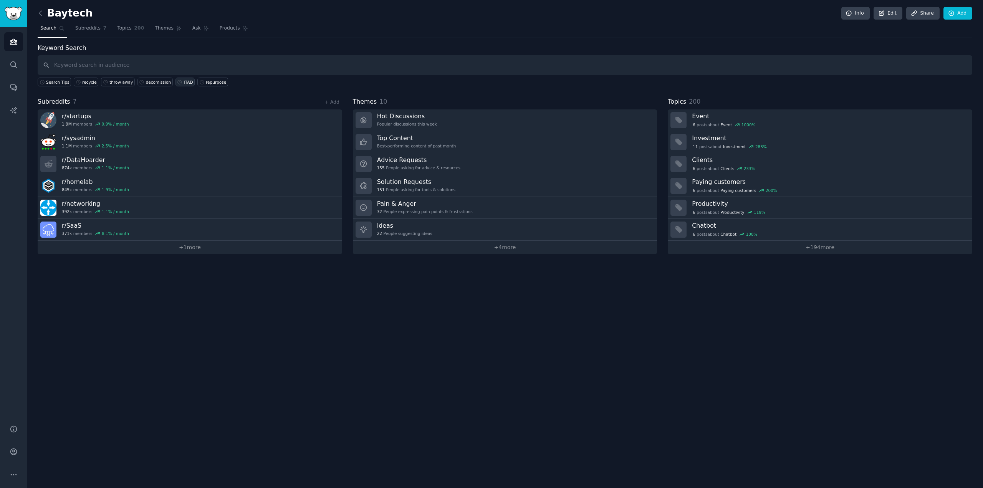
click at [177, 84] on link "ITAD" at bounding box center [184, 82] width 19 height 9
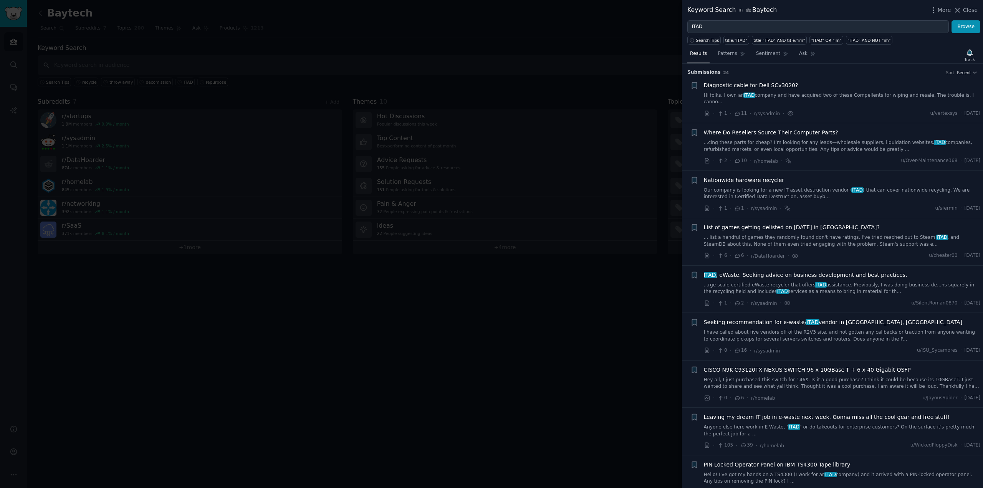
click at [780, 84] on span "Diagnostic cable for Dell SCv3020?" at bounding box center [751, 85] width 94 height 8
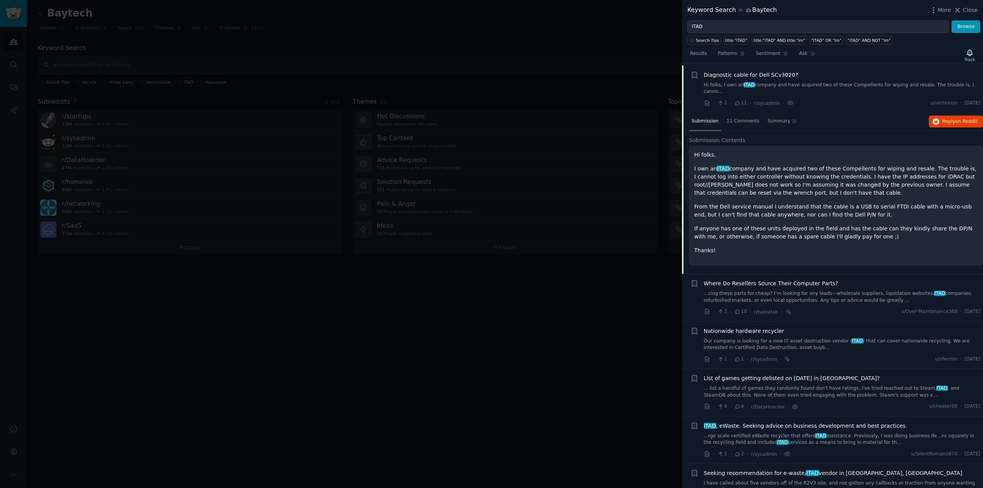
scroll to position [12, 0]
click at [804, 278] on span "Where Do Resellers Source Their Computer Parts?" at bounding box center [771, 282] width 134 height 8
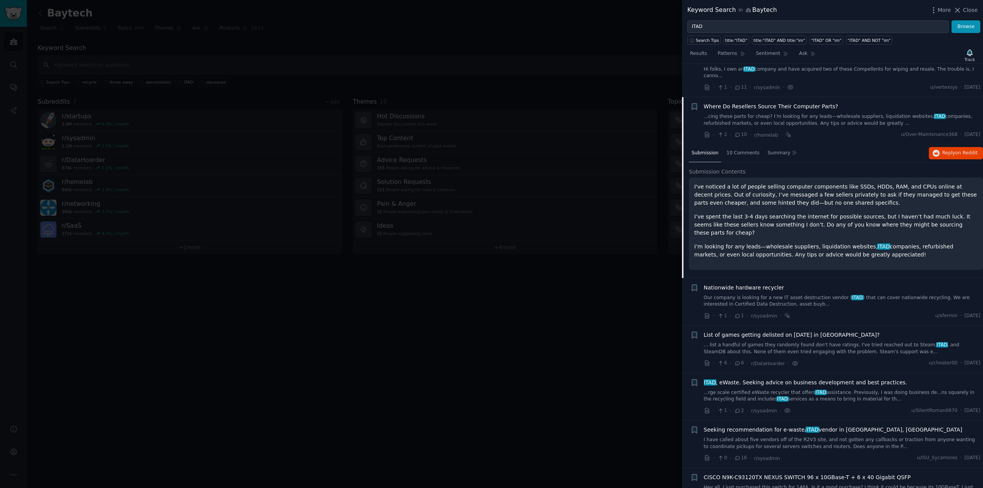
scroll to position [53, 0]
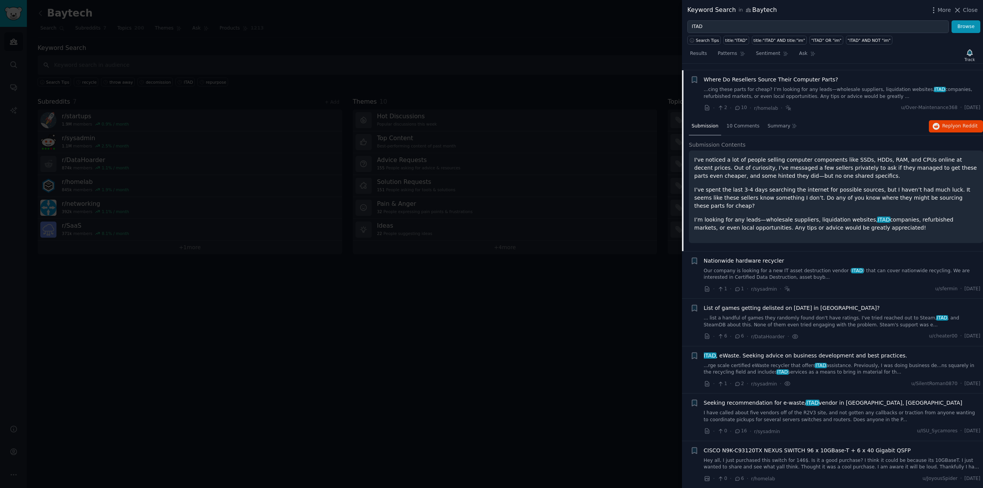
click at [774, 257] on span "Nationwide hardware recycler" at bounding box center [744, 261] width 81 height 8
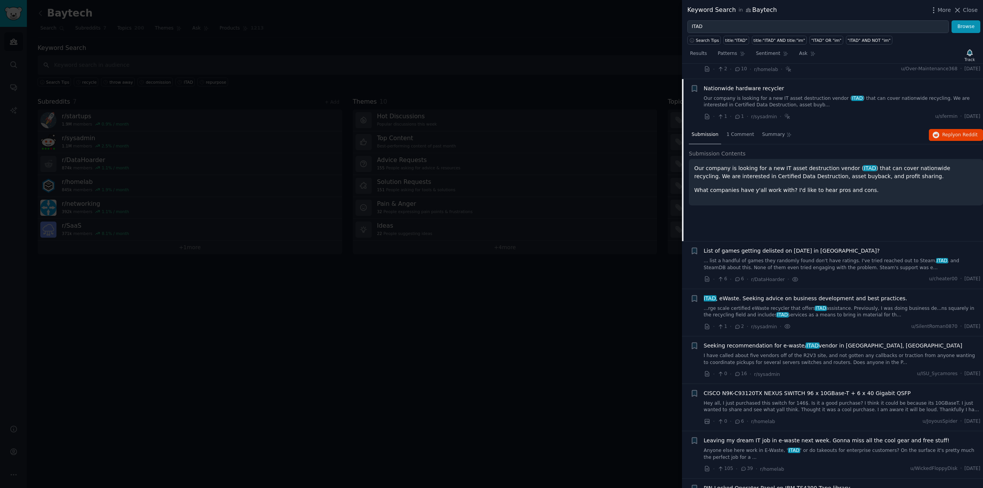
scroll to position [100, 0]
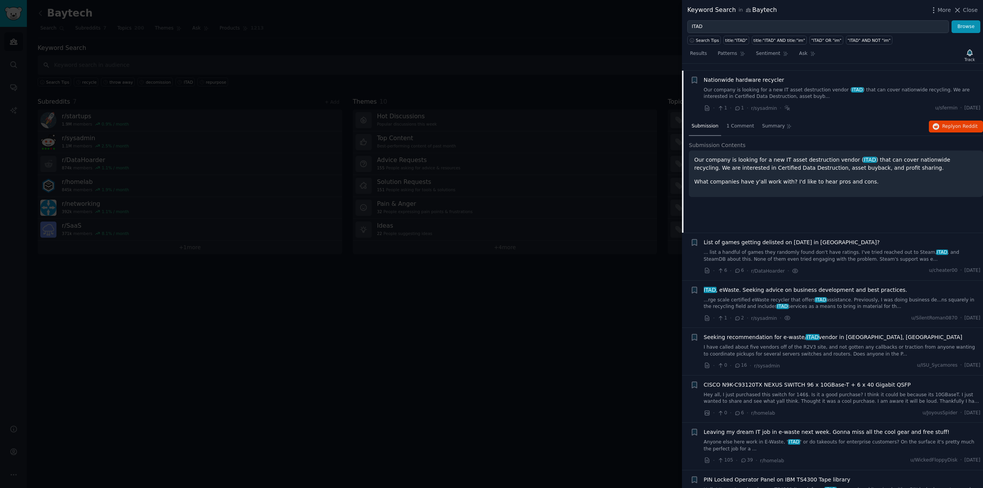
click at [803, 238] on span "List of games getting delisted on Nov 15 in Germany?" at bounding box center [792, 242] width 176 height 8
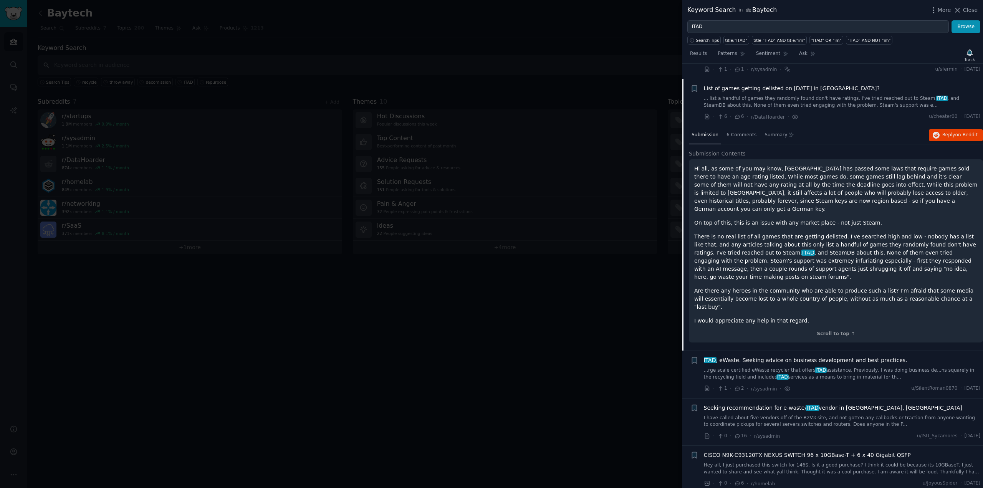
scroll to position [148, 0]
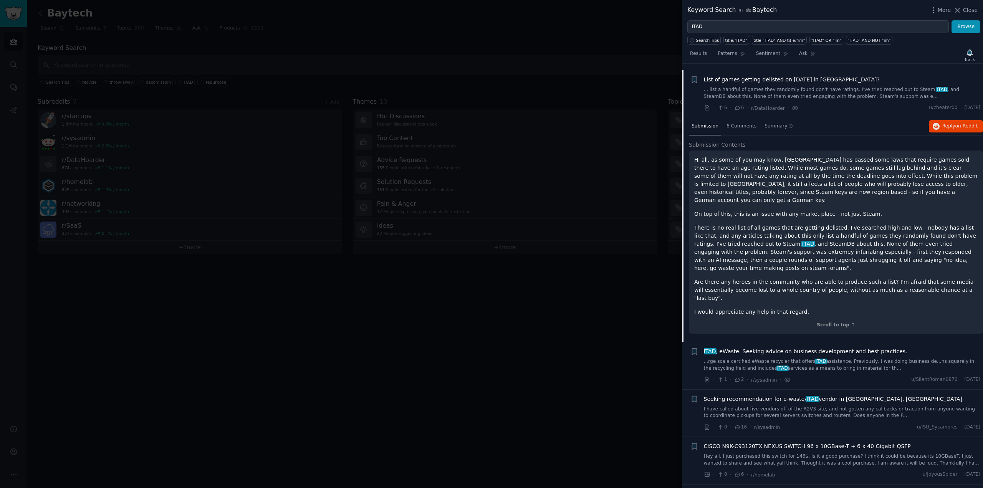
click at [779, 347] on span "ITAD , eWaste. Seeking advice on business development and best practices." at bounding box center [805, 351] width 203 height 8
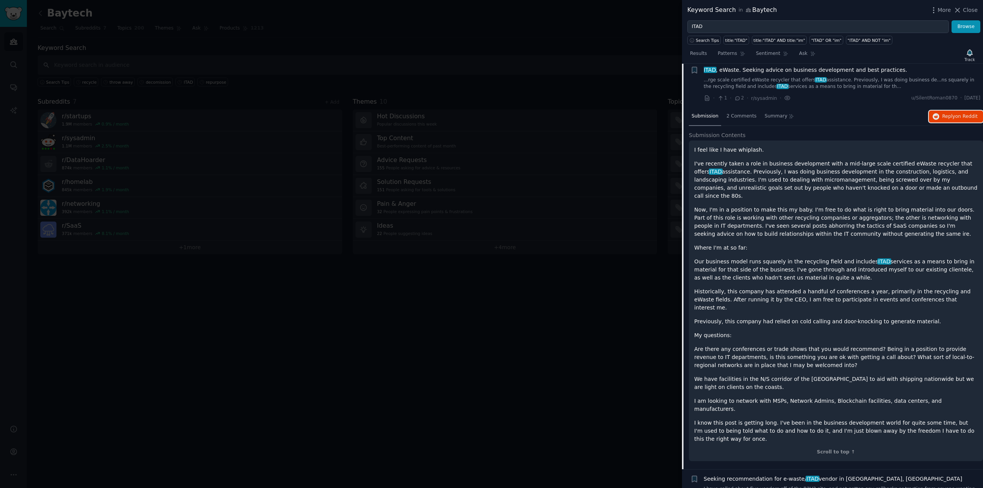
scroll to position [233, 0]
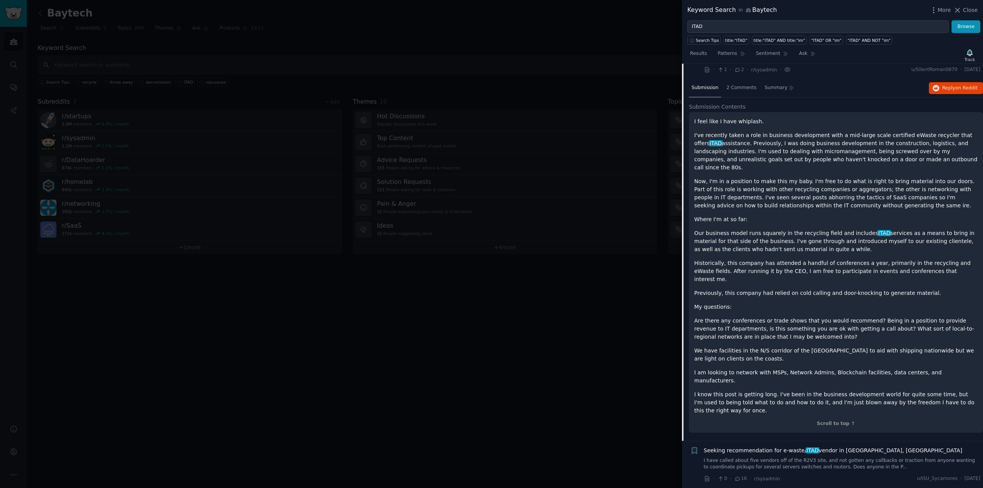
click at [787, 447] on span "Seeking recommendation for e-waste/ ITAD vendor in Phoenix, AZ" at bounding box center [833, 451] width 258 height 8
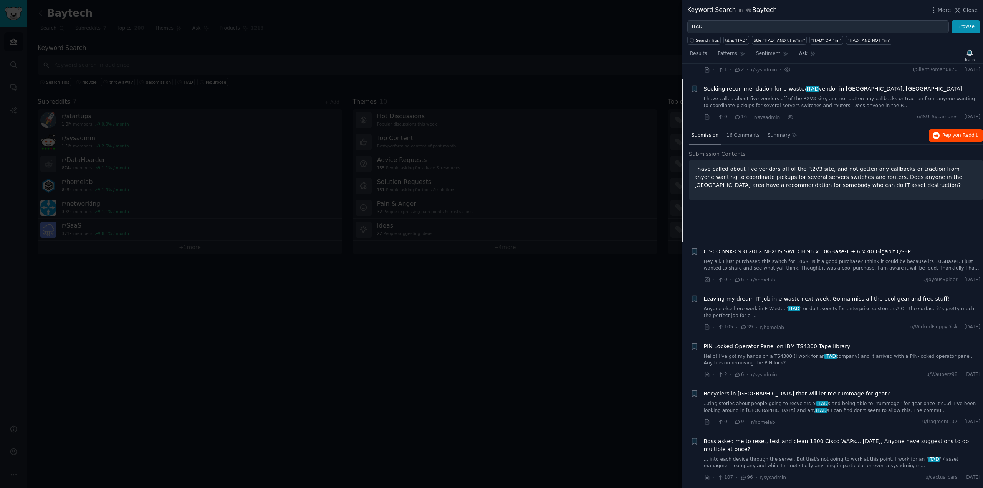
scroll to position [243, 0]
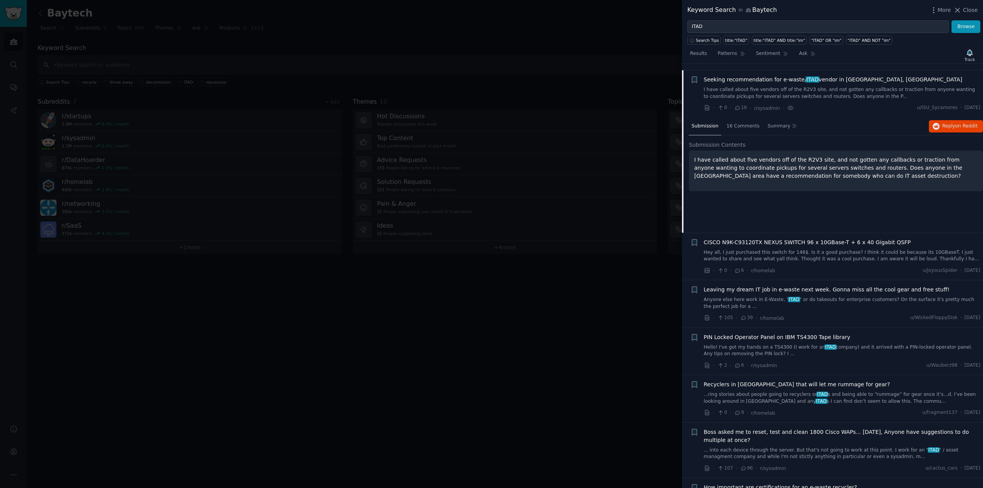
click at [795, 238] on span "CISCO N9K-C93120TX NEXUS SWITCH 96 x 10GBase-T + 6 x 40 Gigabit QSFP" at bounding box center [807, 242] width 207 height 8
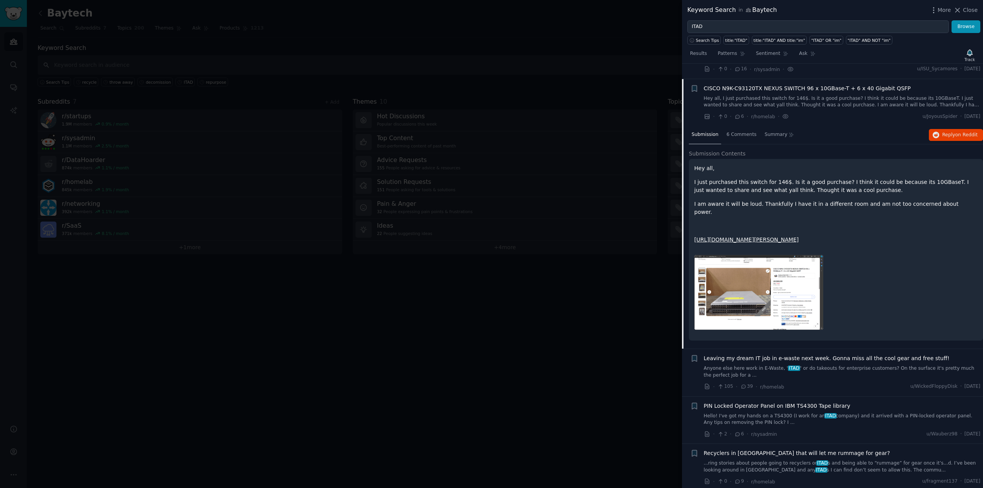
scroll to position [290, 0]
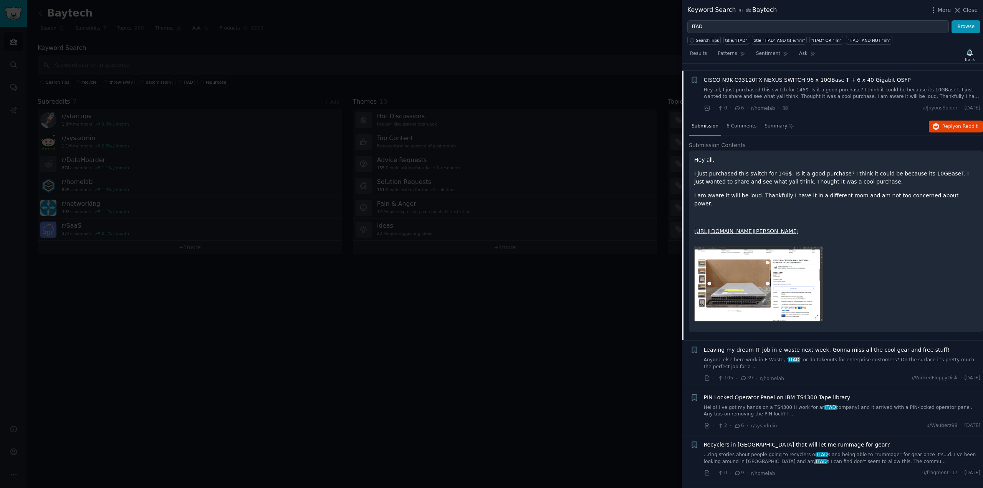
click at [751, 346] on span "Leaving my dream IT job in e-waste next week. Gonna miss all the cool gear and …" at bounding box center [827, 350] width 246 height 8
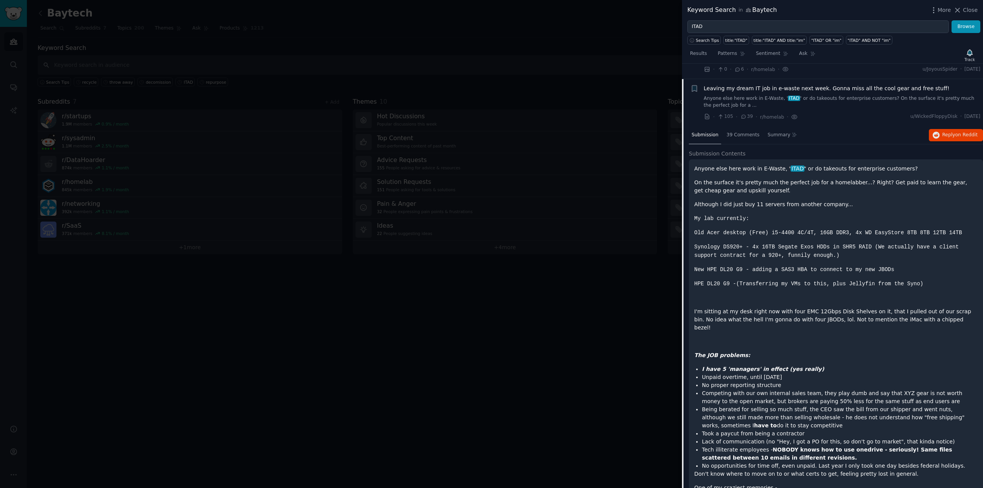
scroll to position [337, 0]
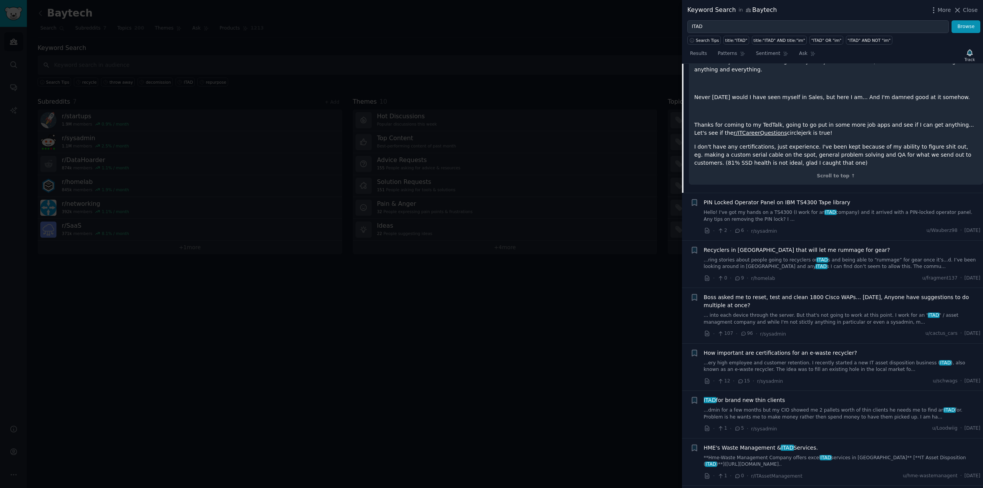
click at [772, 198] on span "PIN Locked Operator Panel on IBM TS4300 Tape library" at bounding box center [777, 202] width 147 height 8
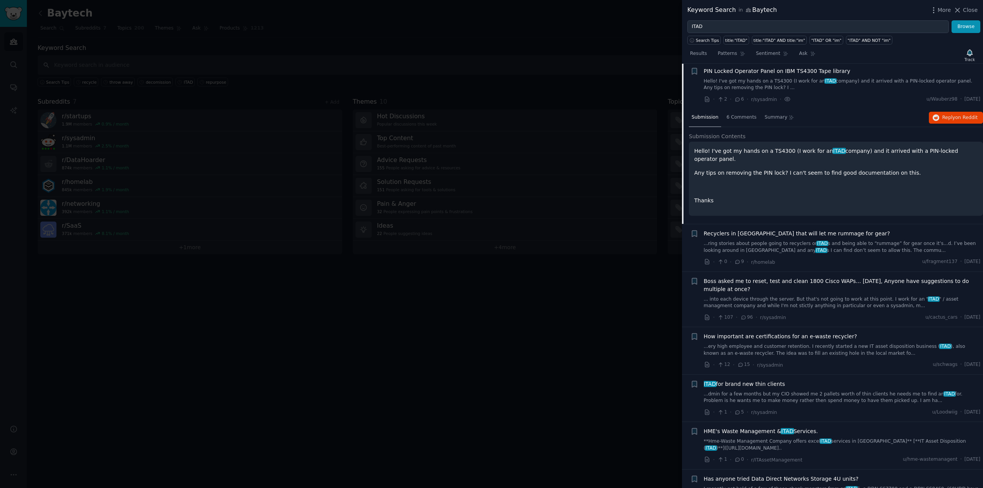
scroll to position [385, 0]
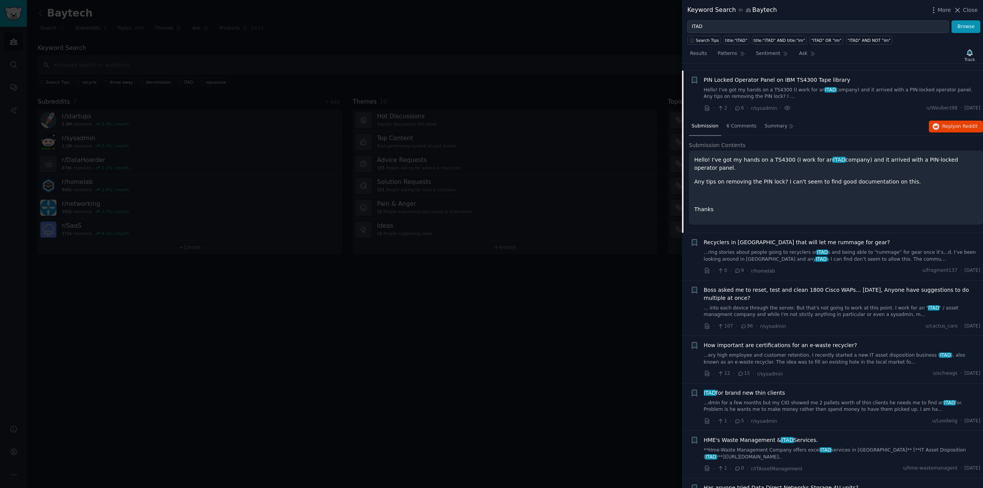
click at [786, 238] on span "Recyclers in Canada that will let me rummage for gear?" at bounding box center [797, 242] width 186 height 8
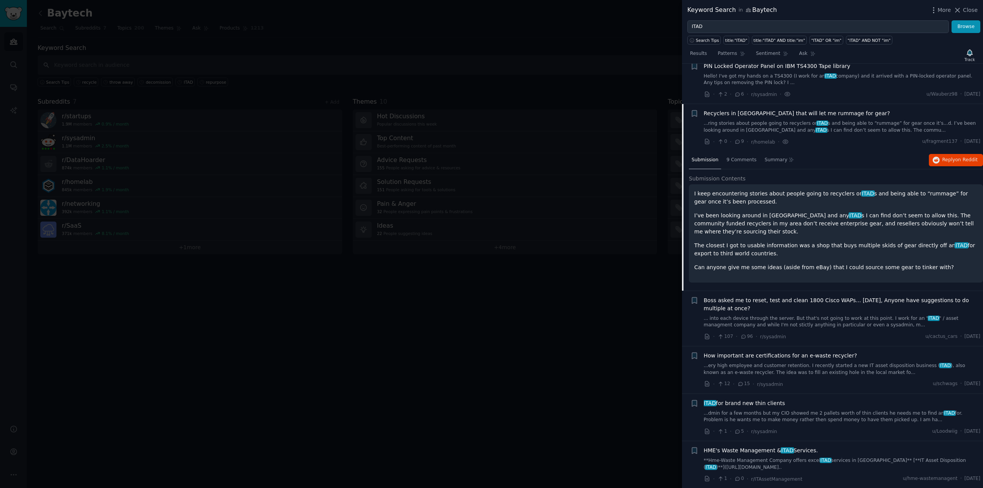
scroll to position [432, 0]
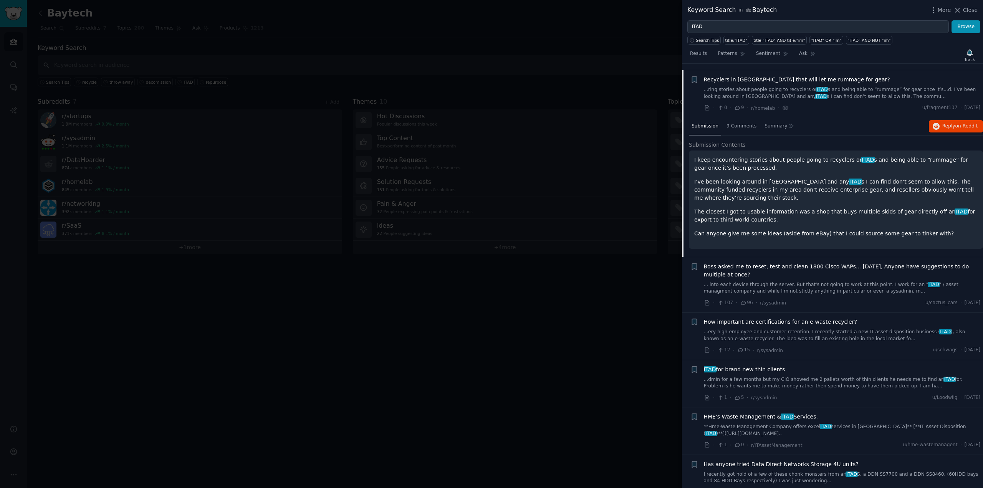
click at [793, 263] on span "Boss asked me to reset, test and clean 1800 Cisco WAPs... In 1 week, Anyone hav…" at bounding box center [842, 271] width 277 height 16
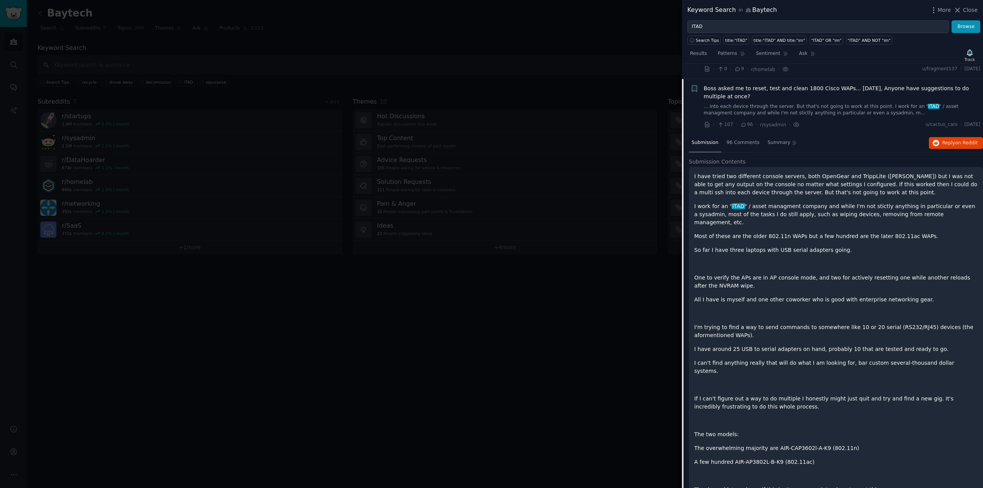
scroll to position [480, 0]
